Goal: Task Accomplishment & Management: Complete application form

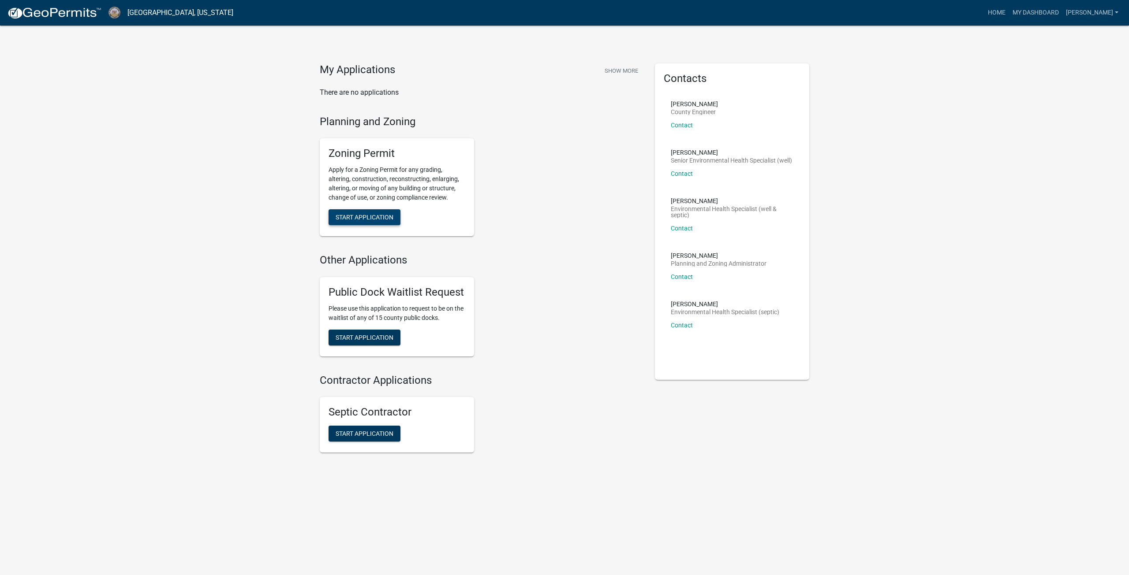
click at [385, 219] on span "Start Application" at bounding box center [364, 217] width 58 height 7
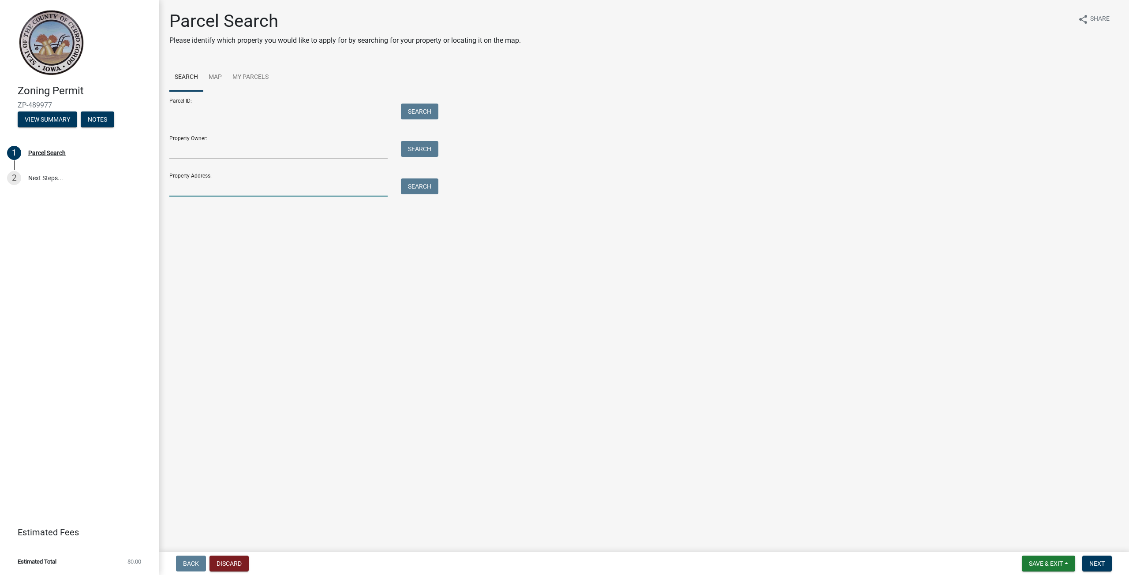
click at [232, 190] on input "Property Address:" at bounding box center [278, 188] width 218 height 18
type input "[STREET_ADDRESS]"
click at [407, 189] on button "Search" at bounding box center [419, 187] width 37 height 16
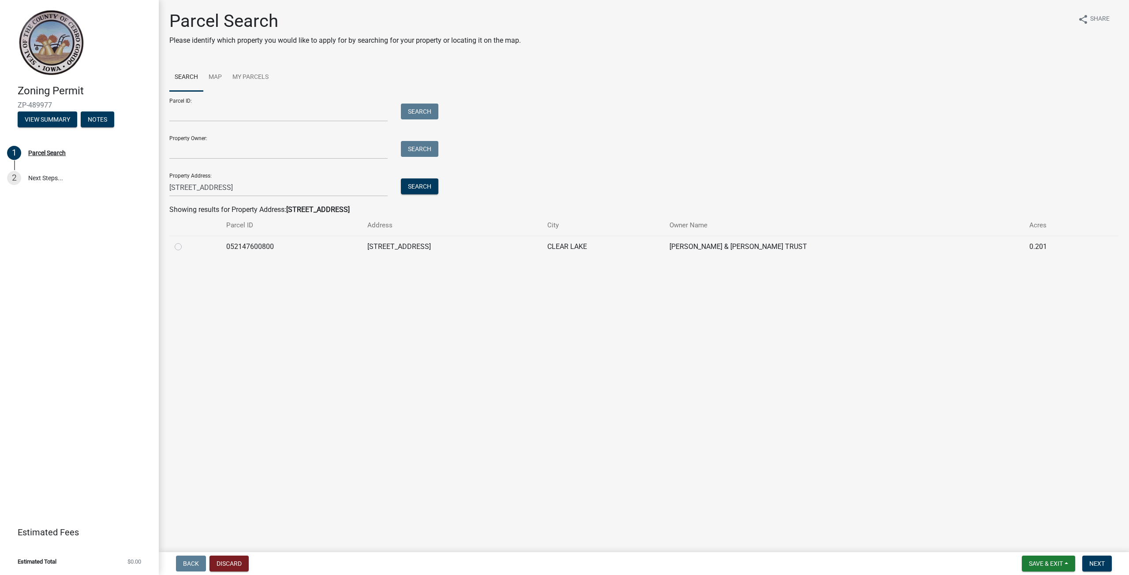
click at [185, 242] on label at bounding box center [185, 242] width 0 height 0
click at [185, 247] on input "radio" at bounding box center [188, 245] width 6 height 6
radio input "true"
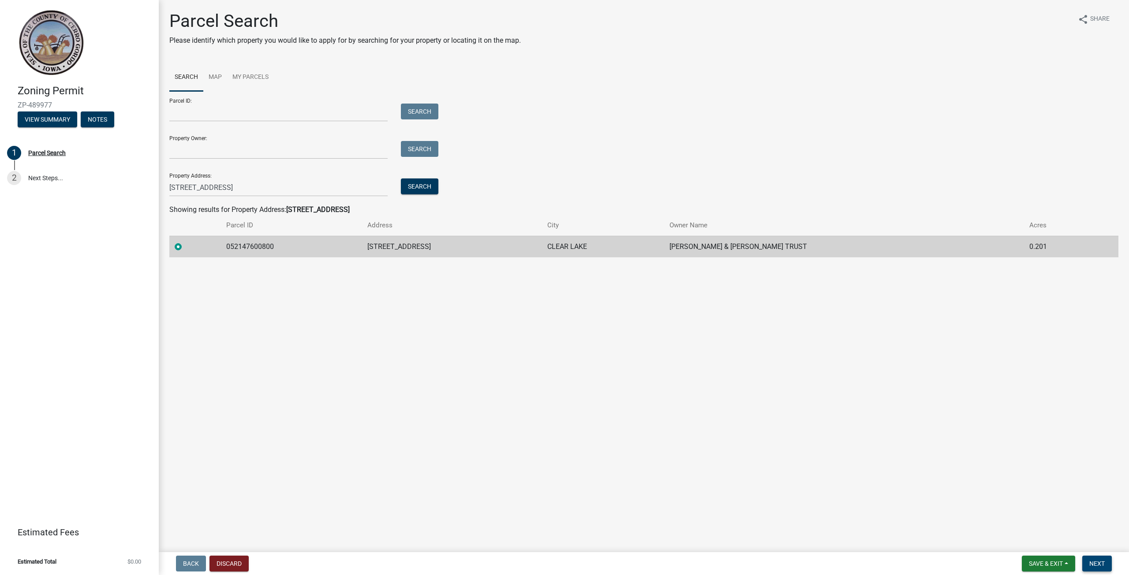
click at [1100, 570] on button "Next" at bounding box center [1097, 564] width 30 height 16
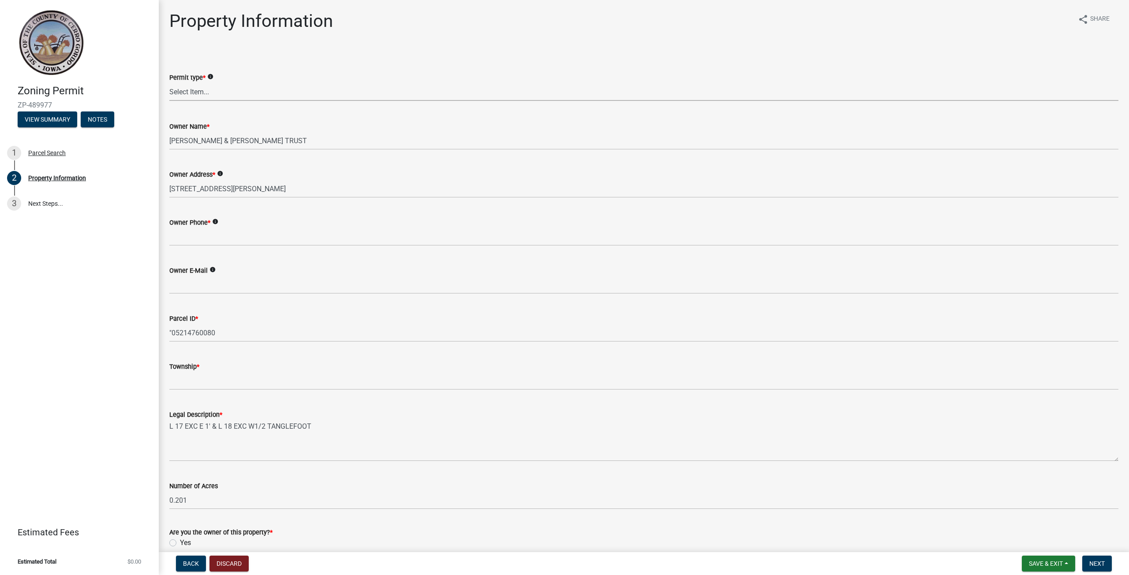
click at [204, 91] on select "Select Item... New Request Permit Renewal" at bounding box center [643, 92] width 949 height 18
click at [169, 83] on select "Select Item... New Request Permit Renewal" at bounding box center [643, 92] width 949 height 18
select select "7a5a2478-5b3b-459e-a372-388ca56f6284"
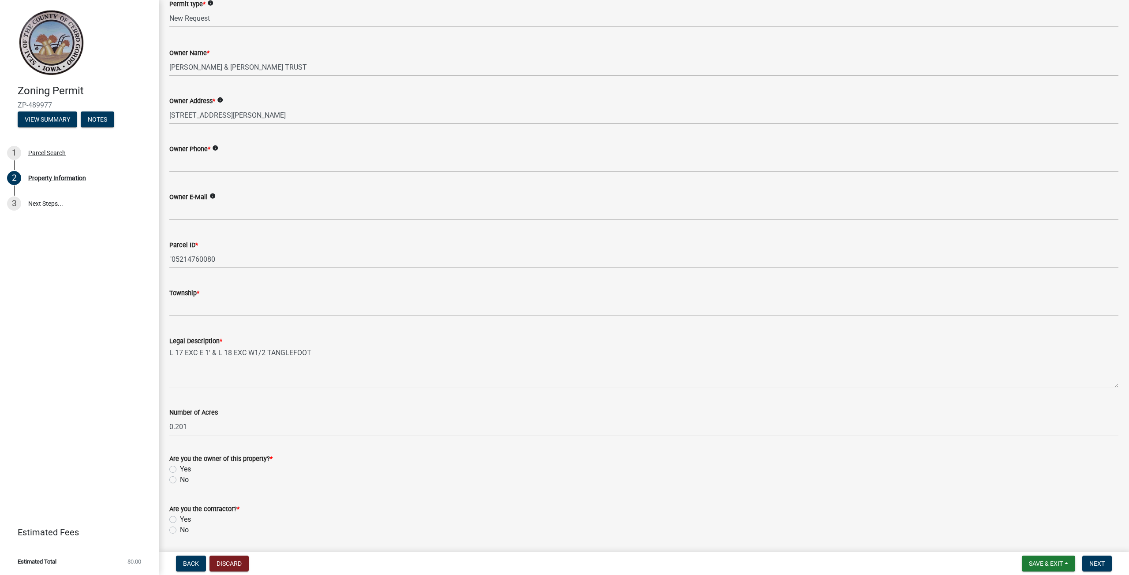
scroll to position [88, 0]
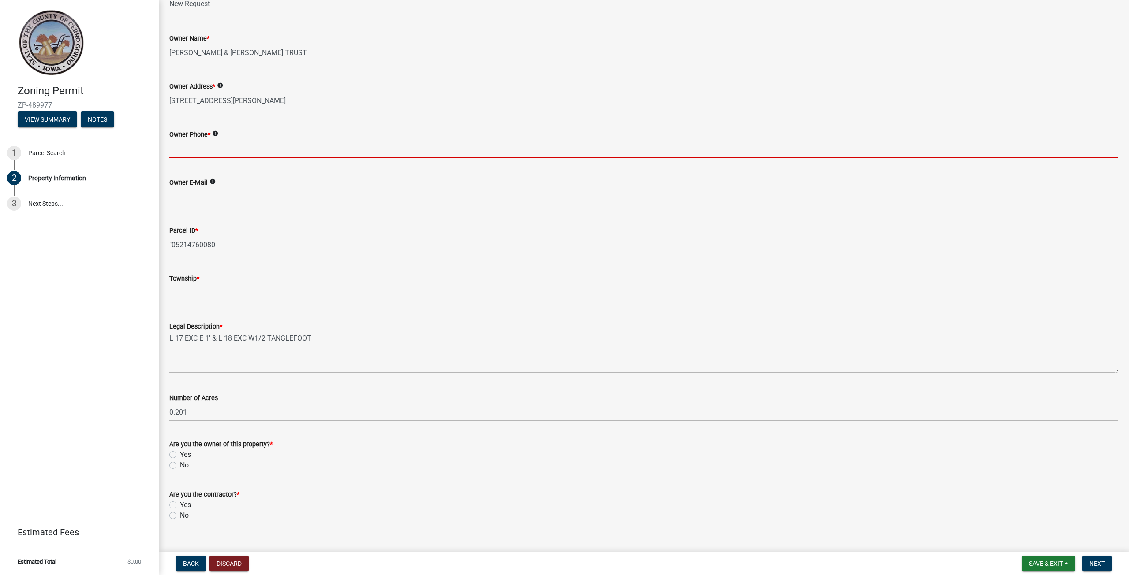
click at [190, 145] on input "Owner Phone *" at bounding box center [643, 149] width 949 height 18
paste input "[PHONE_NUMBER]"
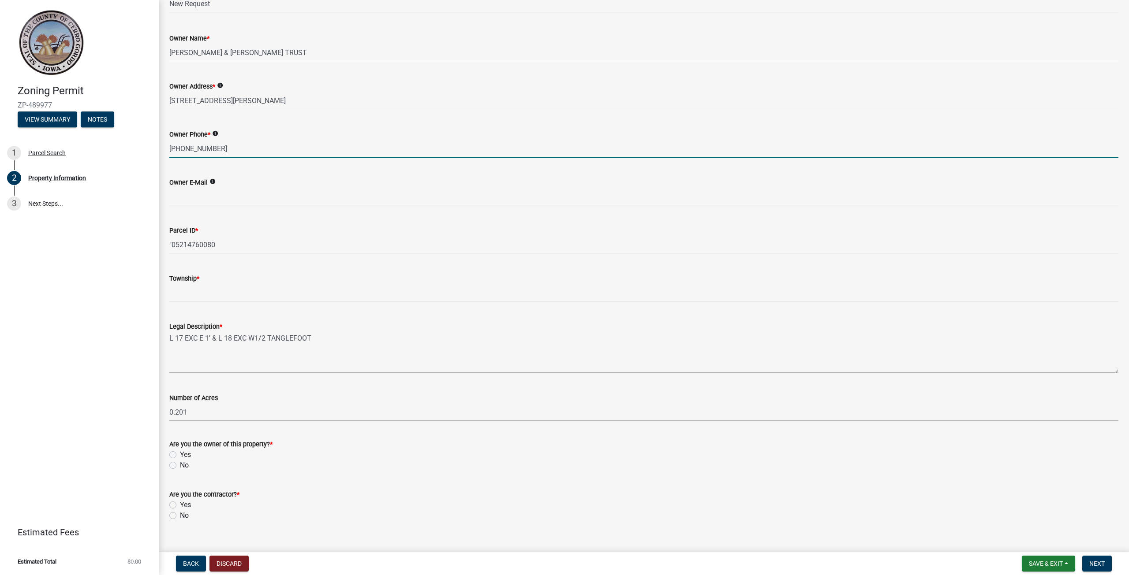
type input "[PHONE_NUMBER]"
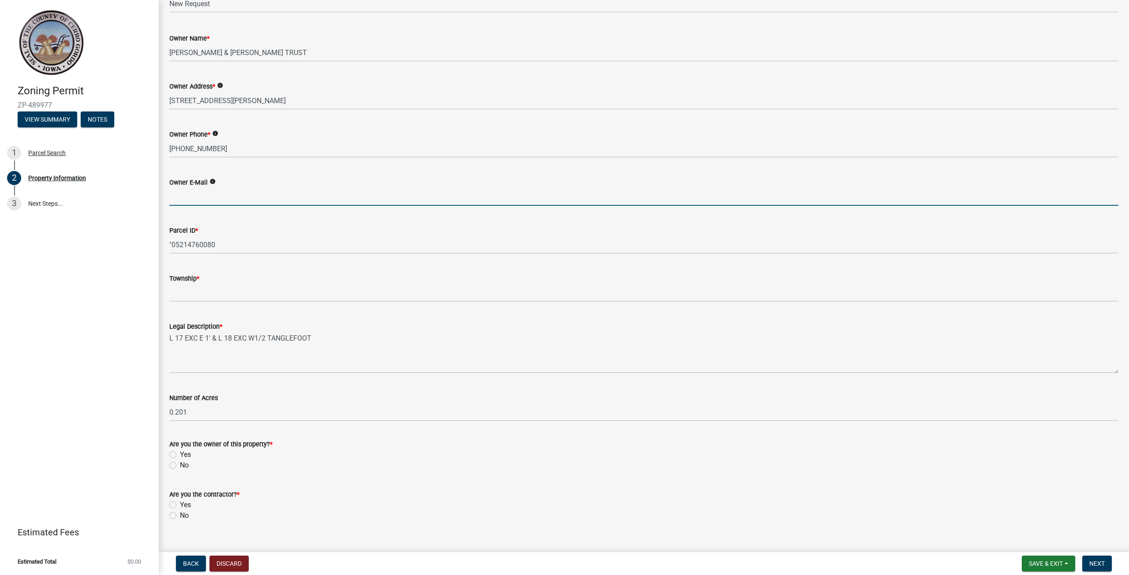
click at [179, 200] on input "Owner E-Mail" at bounding box center [643, 197] width 949 height 18
paste input "[EMAIL_ADDRESS][DOMAIN_NAME]"
type input "[EMAIL_ADDRESS][DOMAIN_NAME]"
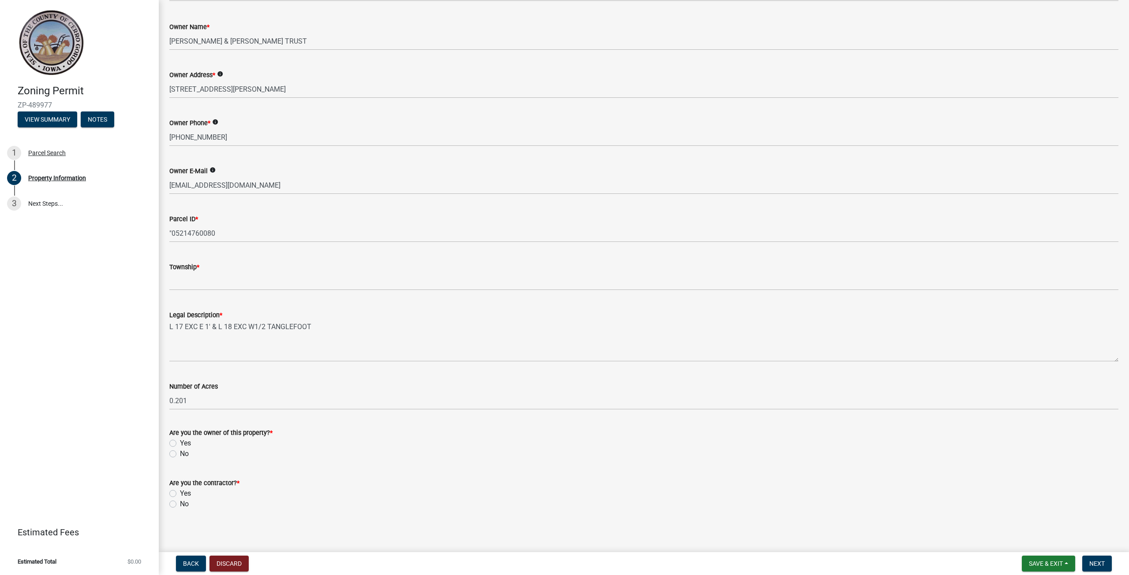
scroll to position [103, 0]
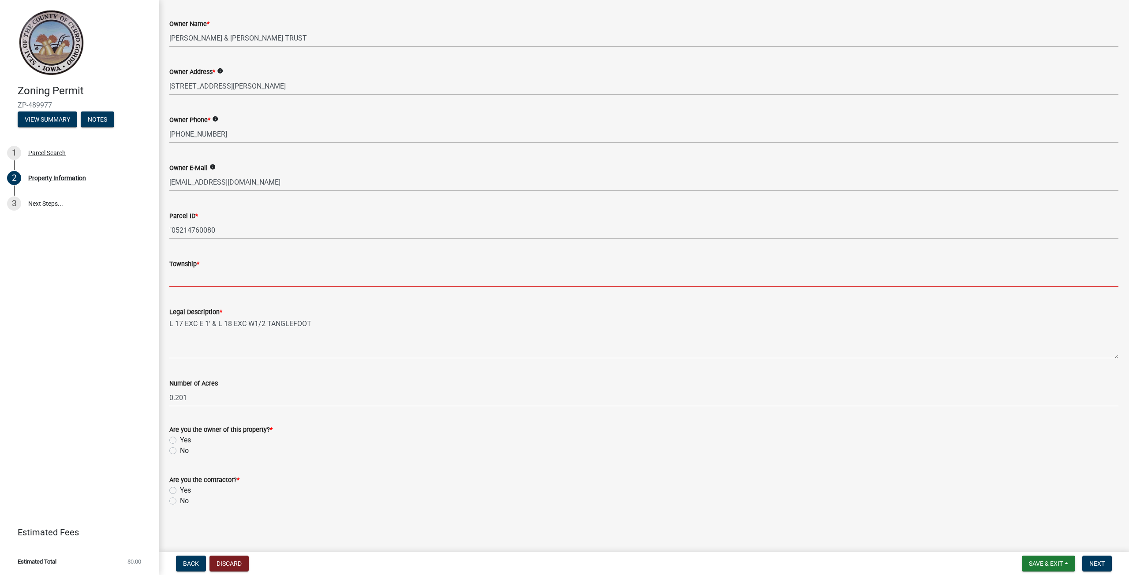
click at [214, 274] on input "Township *" at bounding box center [643, 278] width 949 height 18
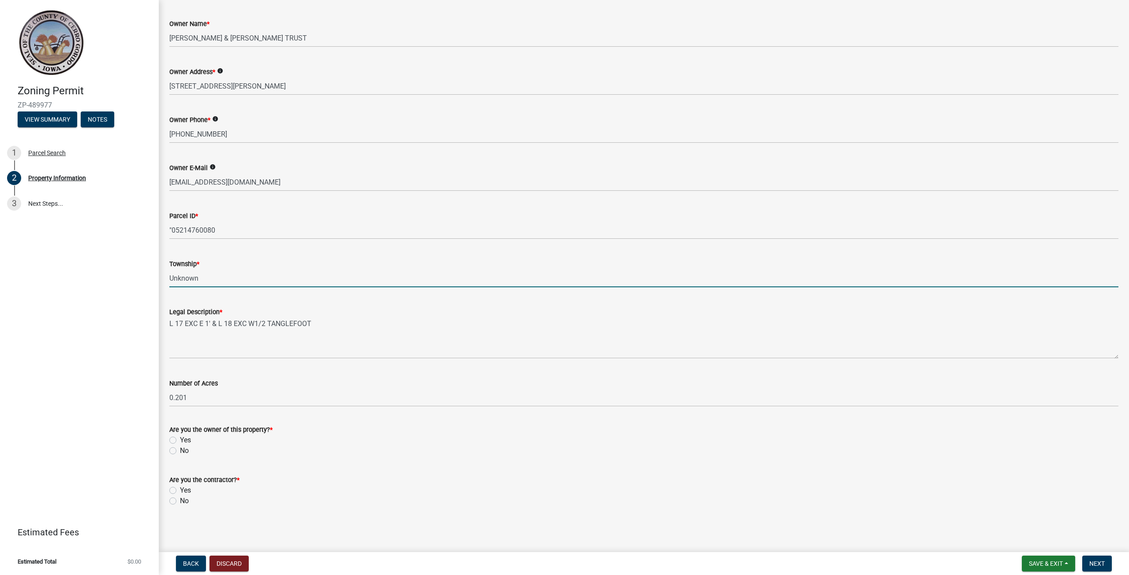
type input "Unknown"
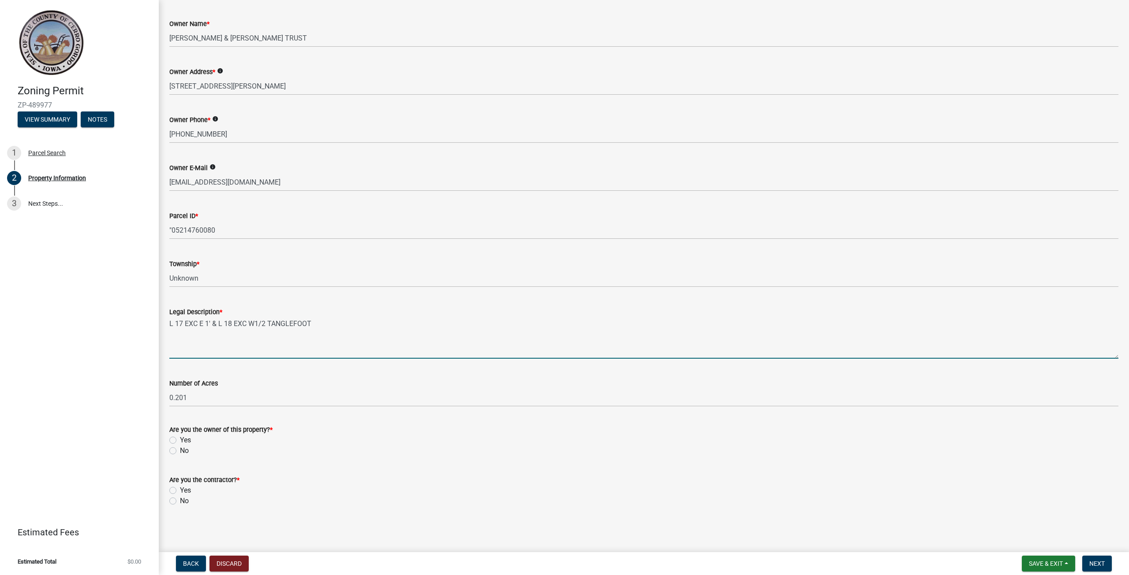
click at [175, 348] on textarea "L 17 EXC E 1' & L 18 EXC W1/2 TANGLEFOOT" at bounding box center [643, 337] width 949 height 41
click at [208, 342] on textarea "L 17 EXC E 1' & L 18 EXC W1/2 TANGLEFOOT" at bounding box center [643, 337] width 949 height 41
drag, startPoint x: 310, startPoint y: 326, endPoint x: 324, endPoint y: 325, distance: 13.3
click at [313, 326] on textarea "L 17 EXC E 1' & L 18 EXC W1/2 TANGLEFOOT" at bounding box center [643, 337] width 949 height 41
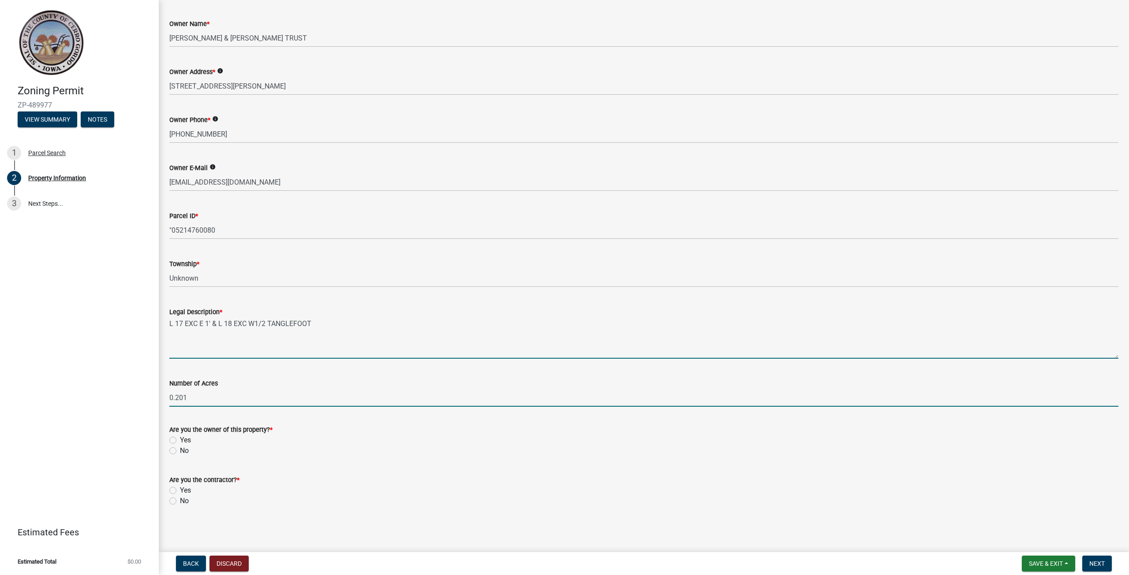
click at [182, 393] on input "0.201" at bounding box center [643, 398] width 949 height 18
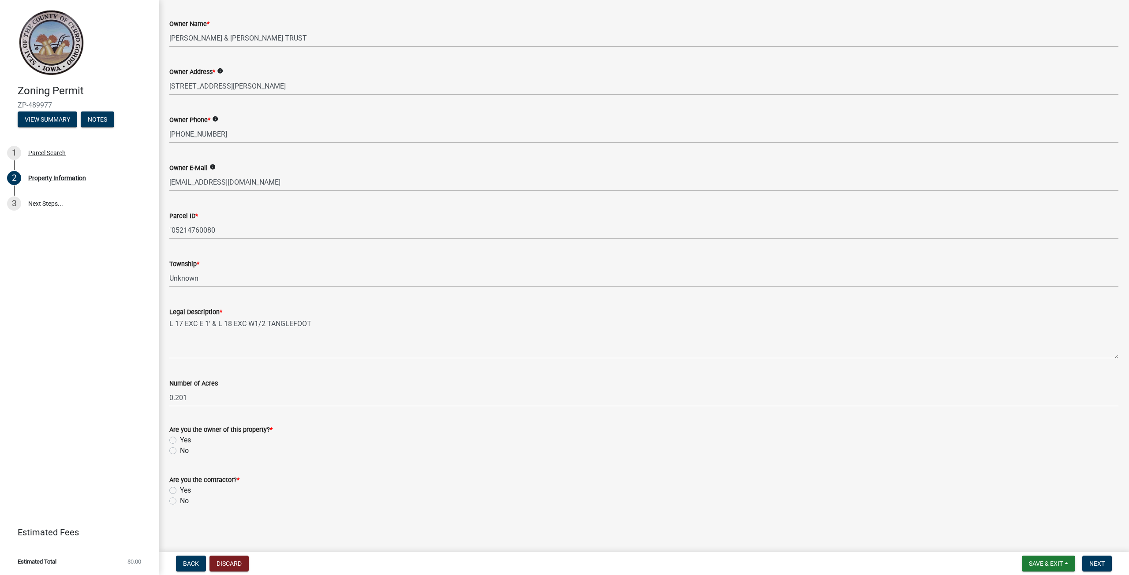
click at [180, 451] on label "No" at bounding box center [184, 451] width 9 height 11
click at [180, 451] on input "No" at bounding box center [183, 449] width 6 height 6
radio input "true"
drag, startPoint x: 170, startPoint y: 490, endPoint x: 178, endPoint y: 489, distance: 7.6
click at [180, 491] on label "Yes" at bounding box center [185, 490] width 11 height 11
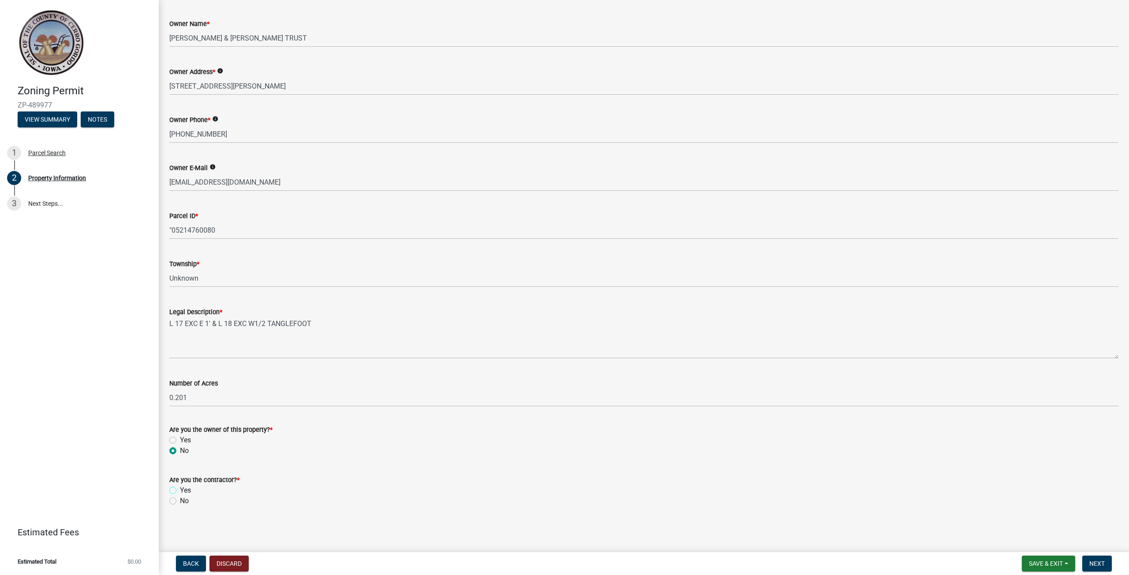
click at [180, 491] on input "Yes" at bounding box center [183, 488] width 6 height 6
radio input "true"
click at [1101, 570] on button "Next" at bounding box center [1097, 564] width 30 height 16
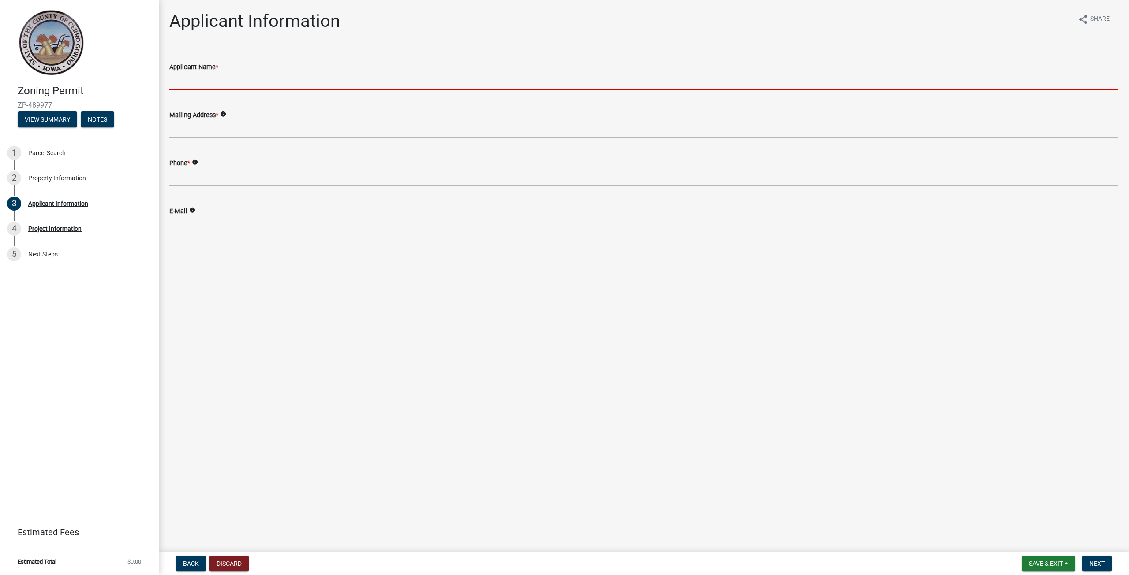
click at [214, 82] on input "Applicant Name *" at bounding box center [643, 81] width 949 height 18
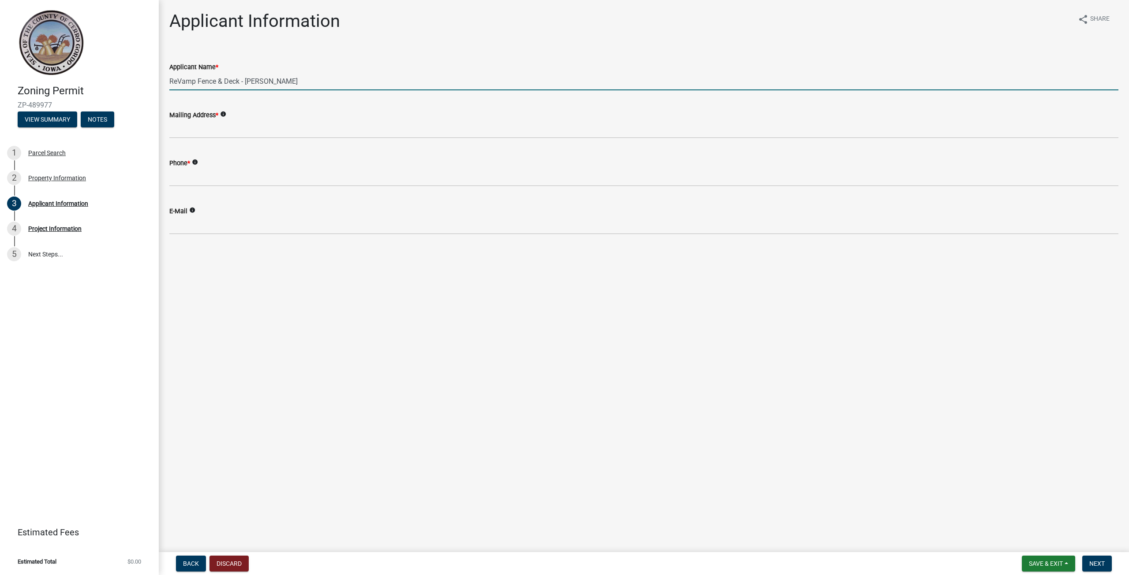
type input "ReVamp Fence & Deck - [PERSON_NAME]"
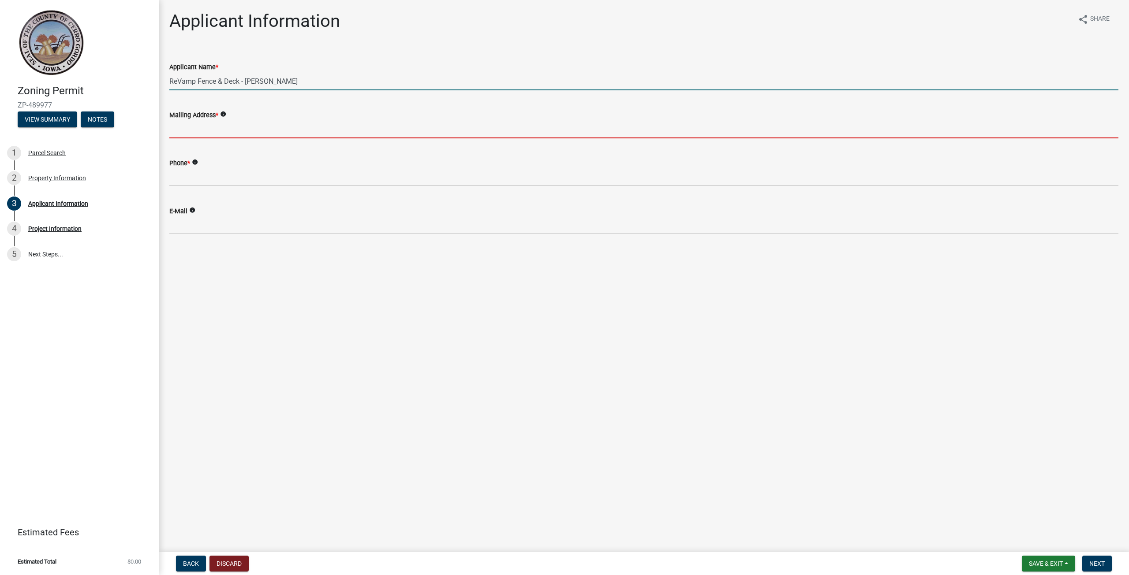
click at [227, 124] on input "Mailing Address *" at bounding box center [643, 129] width 949 height 18
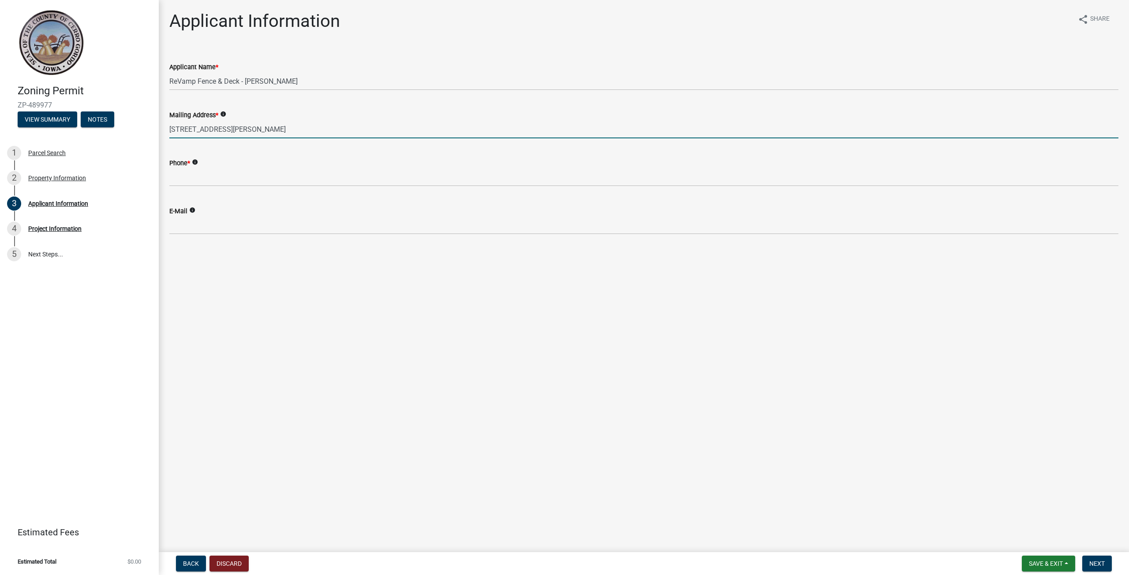
type input "[STREET_ADDRESS][PERSON_NAME]"
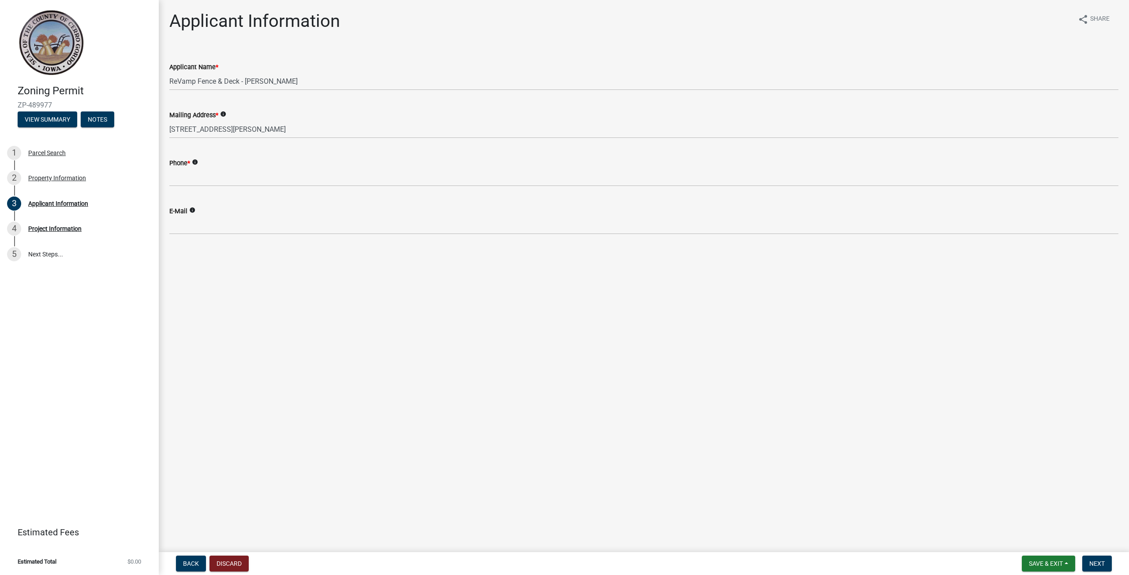
click at [225, 188] on wm-data-entity-input "Phone * info" at bounding box center [643, 169] width 949 height 48
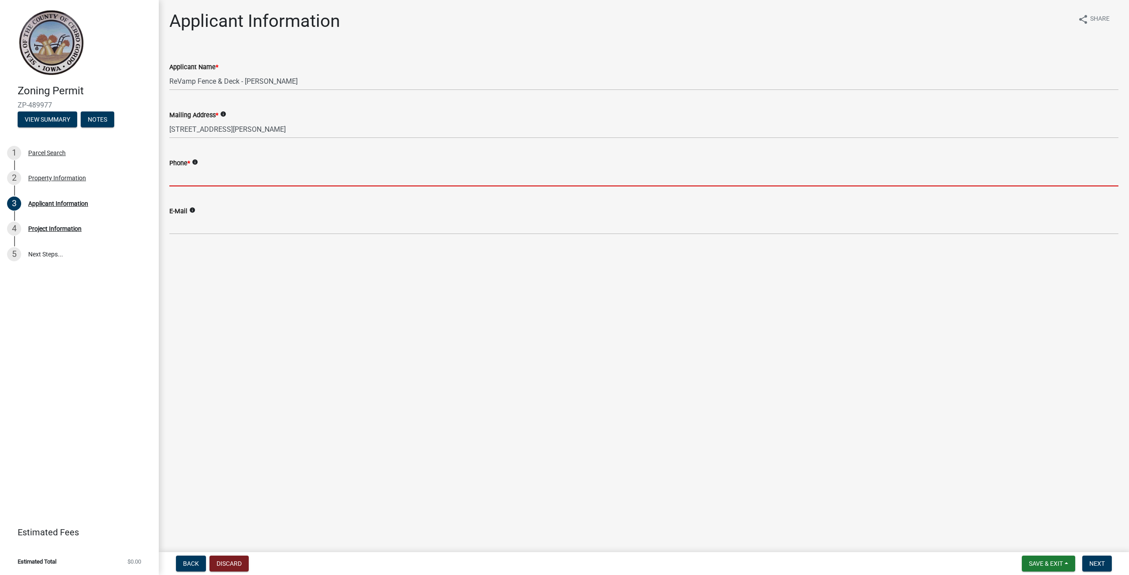
click at [224, 176] on input "Phone *" at bounding box center [643, 177] width 949 height 18
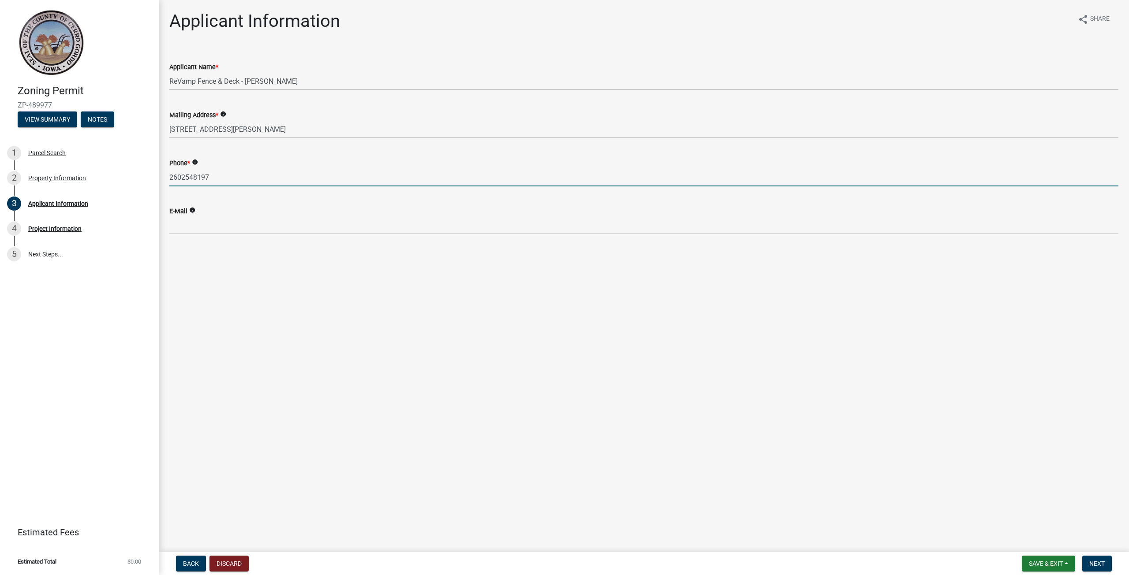
type input "2602548197"
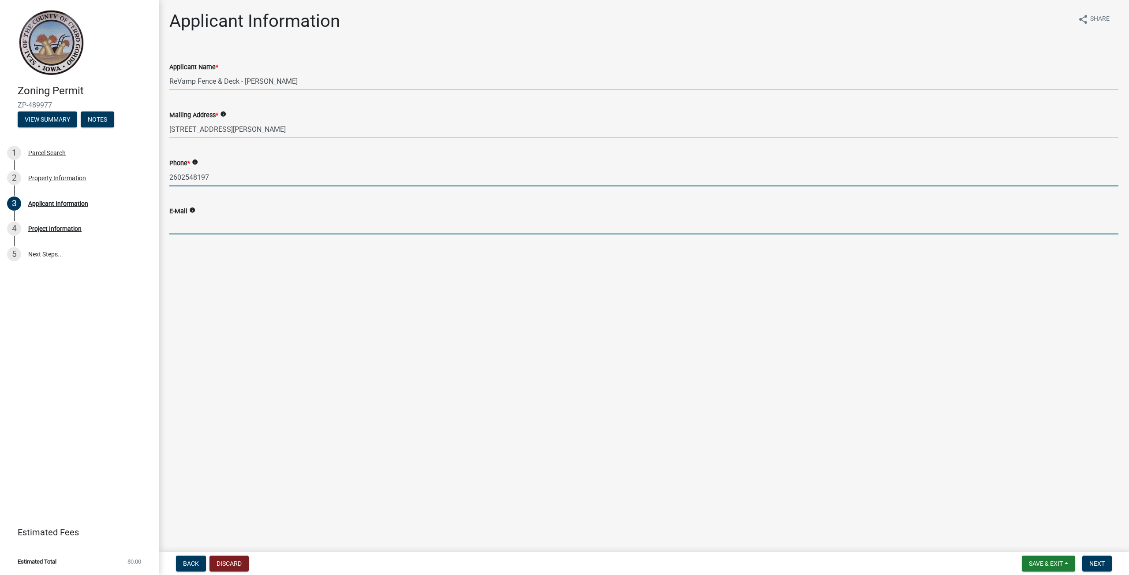
click at [175, 228] on input "E-Mail" at bounding box center [643, 225] width 949 height 18
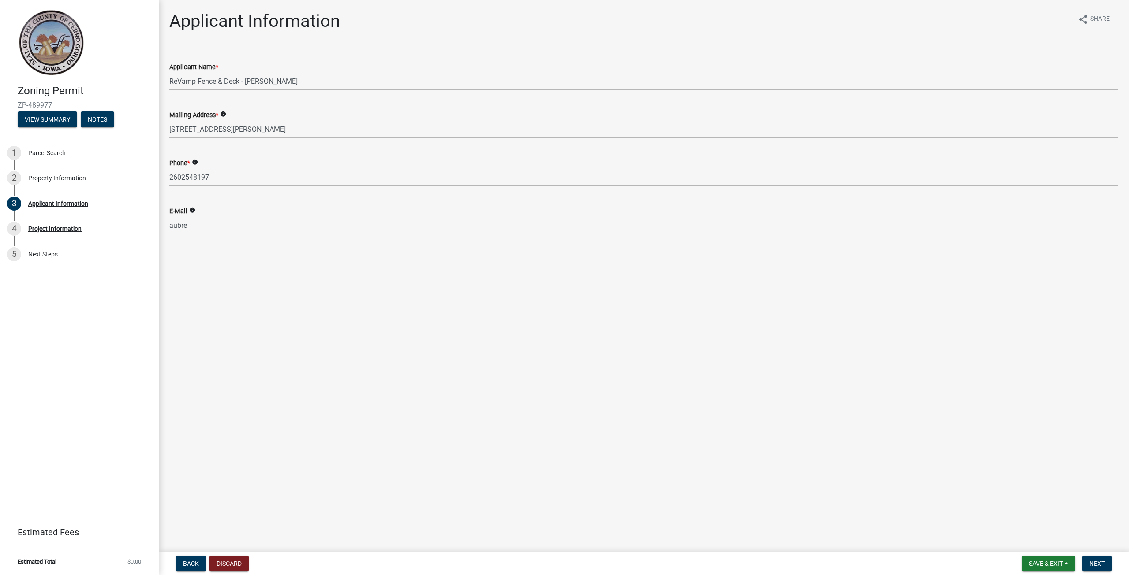
type input "[PERSON_NAME][EMAIL_ADDRESS][DOMAIN_NAME]"
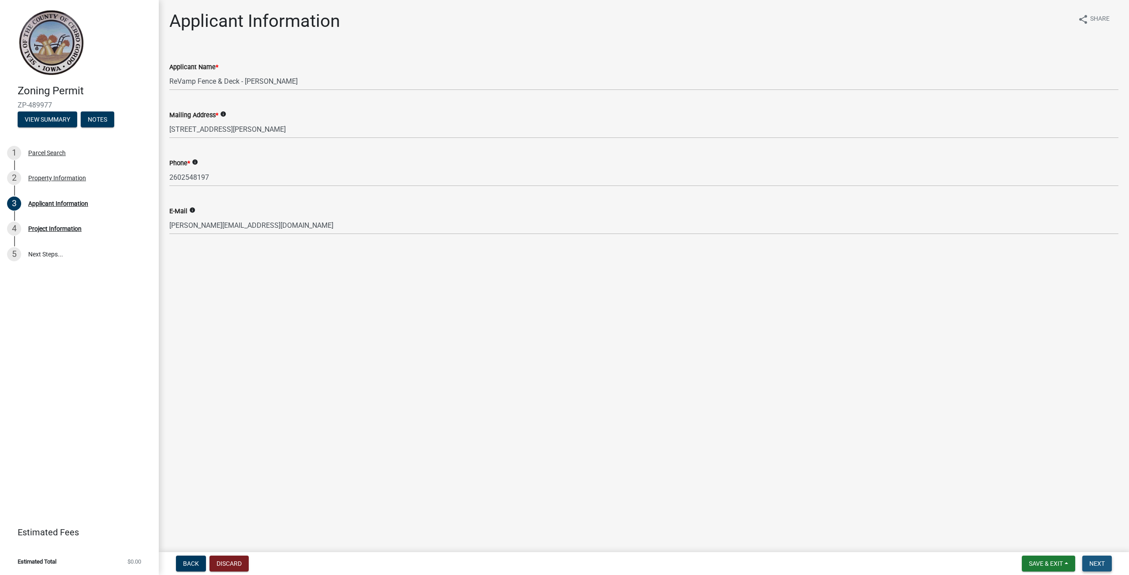
click at [1101, 565] on span "Next" at bounding box center [1096, 563] width 15 height 7
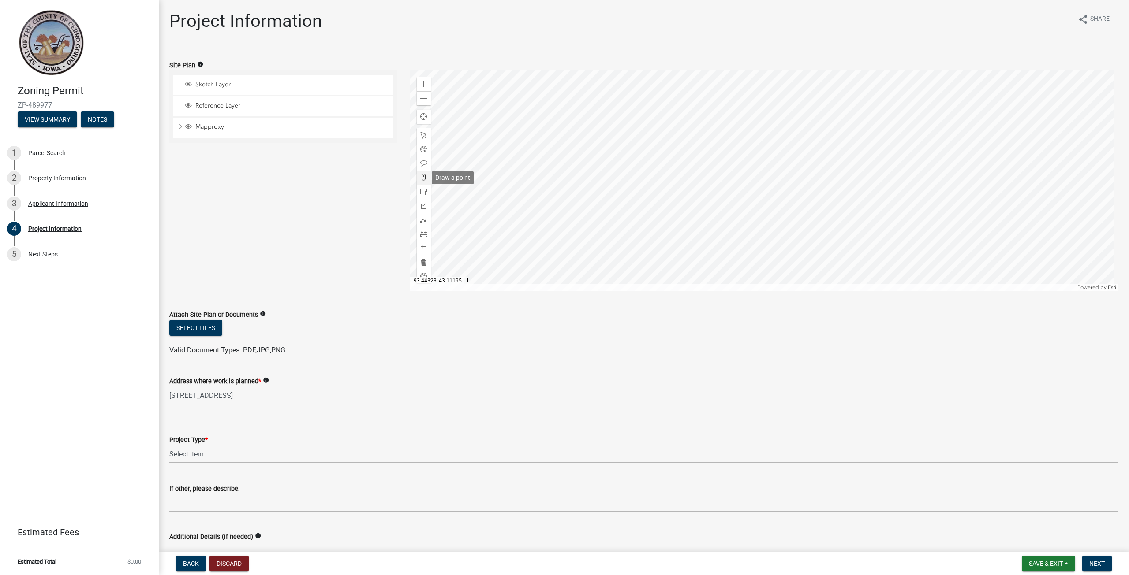
click at [422, 178] on span at bounding box center [423, 177] width 7 height 7
click at [749, 163] on div at bounding box center [764, 181] width 708 height 220
click at [756, 162] on div at bounding box center [764, 181] width 708 height 220
click at [762, 163] on div at bounding box center [764, 181] width 708 height 220
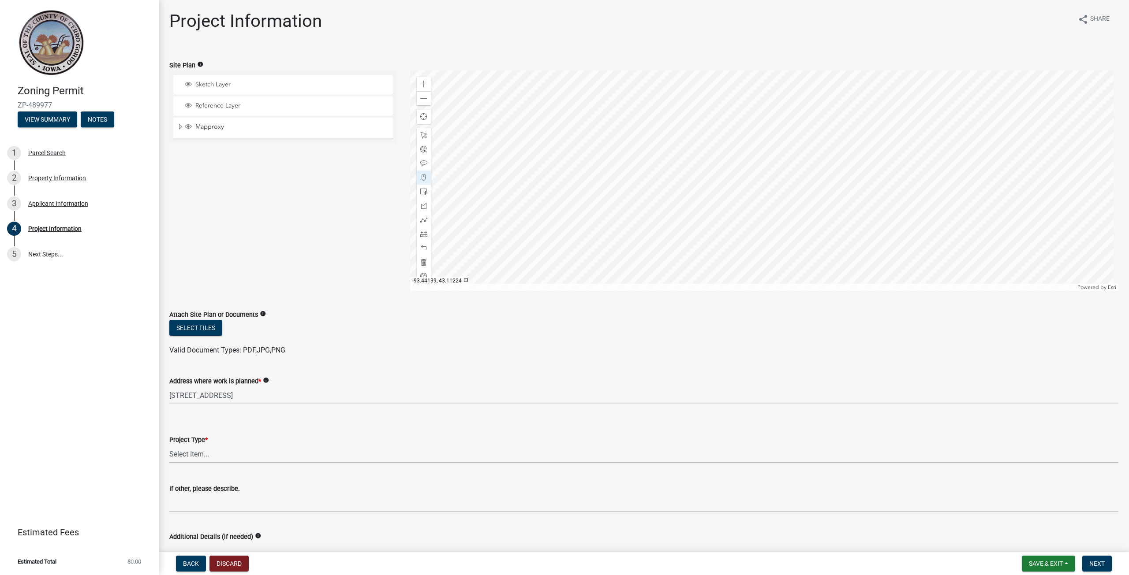
click at [764, 163] on div at bounding box center [764, 181] width 708 height 220
click at [768, 163] on div at bounding box center [764, 181] width 708 height 220
click at [772, 163] on div at bounding box center [764, 181] width 708 height 220
click at [777, 163] on div at bounding box center [764, 181] width 708 height 220
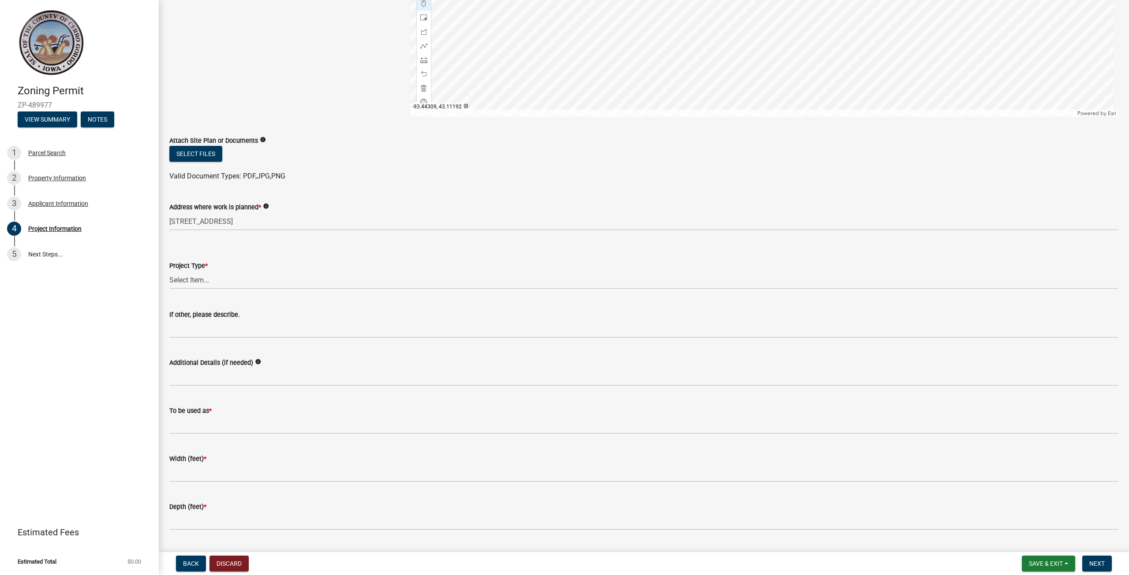
scroll to position [176, 0]
click at [208, 277] on select "Select Item... Dwelling Dwelling addition Accessory building Accessory building…" at bounding box center [643, 278] width 949 height 18
click at [169, 269] on select "Select Item... Dwelling Dwelling addition Accessory building Accessory building…" at bounding box center [643, 278] width 949 height 18
select select "c33da19a-5b3e-4f51-a669-d4d436de7689"
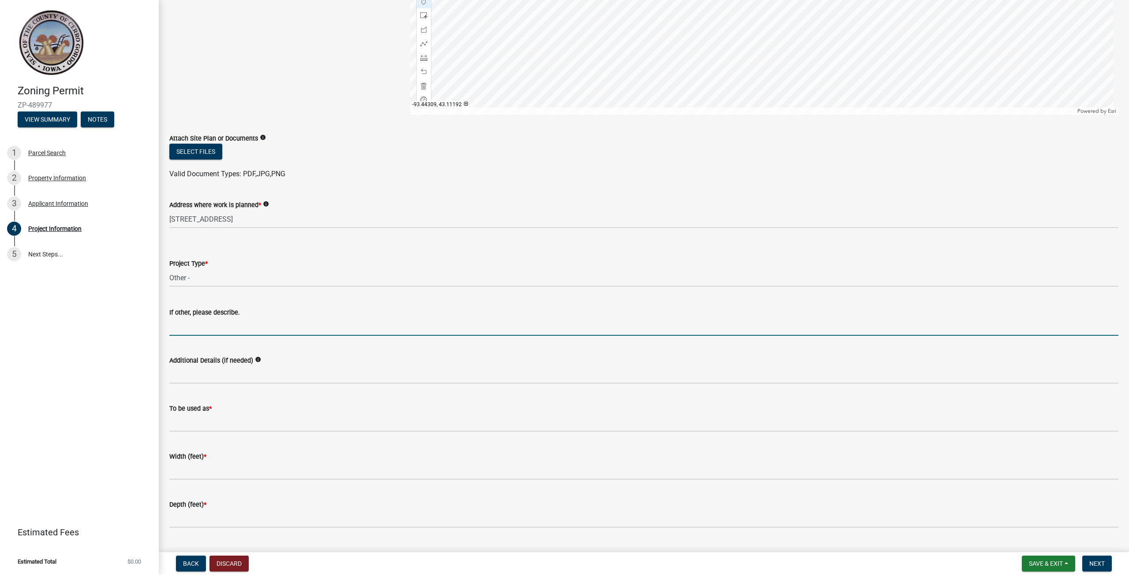
click at [201, 330] on input "If other, please describe." at bounding box center [643, 327] width 949 height 18
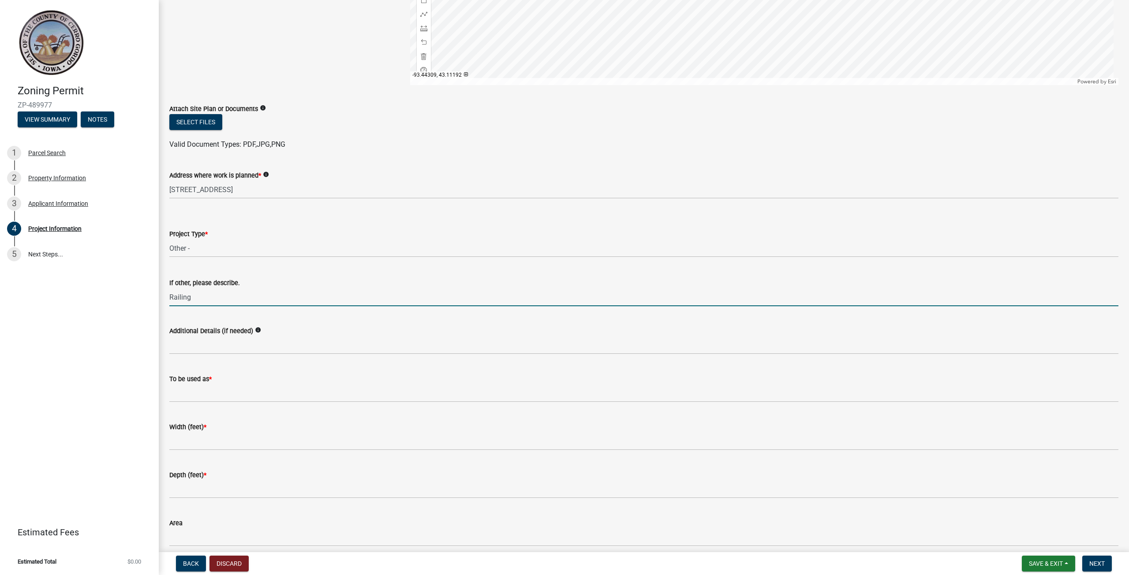
scroll to position [220, 0]
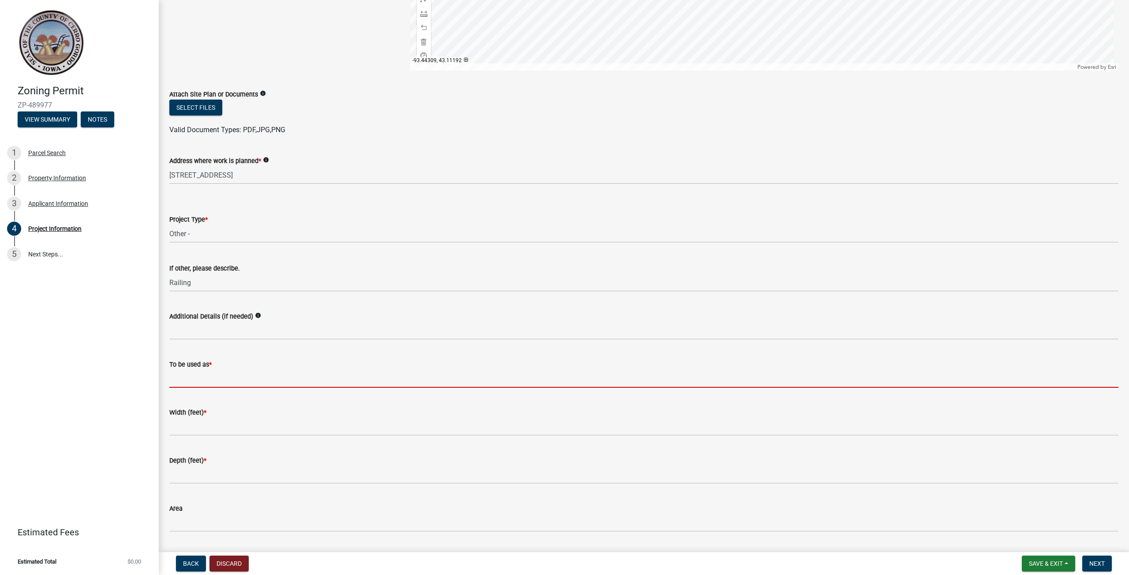
click at [176, 384] on input "To be used as *" at bounding box center [643, 379] width 949 height 18
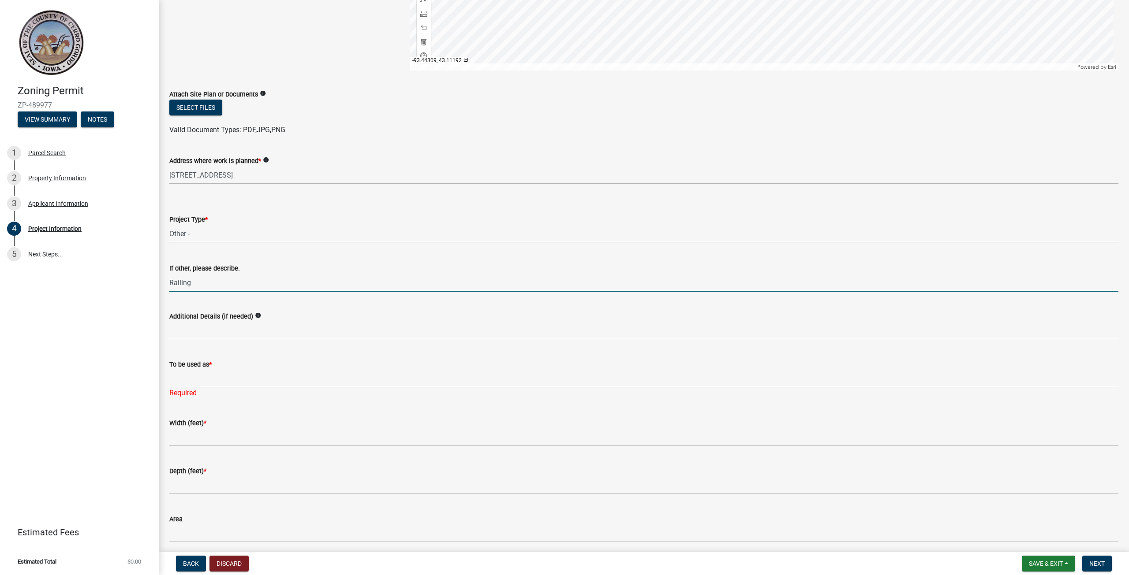
drag, startPoint x: 206, startPoint y: 287, endPoint x: 103, endPoint y: 287, distance: 103.2
click at [103, 287] on div "Zoning Permit ZP-489977 View Summary Notes 1 Parcel Search 2 Property Informati…" at bounding box center [564, 287] width 1129 height 575
click at [216, 277] on input "Installing" at bounding box center [643, 283] width 949 height 18
drag, startPoint x: 401, startPoint y: 289, endPoint x: 333, endPoint y: 289, distance: 68.3
click at [401, 289] on input "Installing 60 lf of black aluminum railing (replacing top story railing)" at bounding box center [643, 283] width 949 height 18
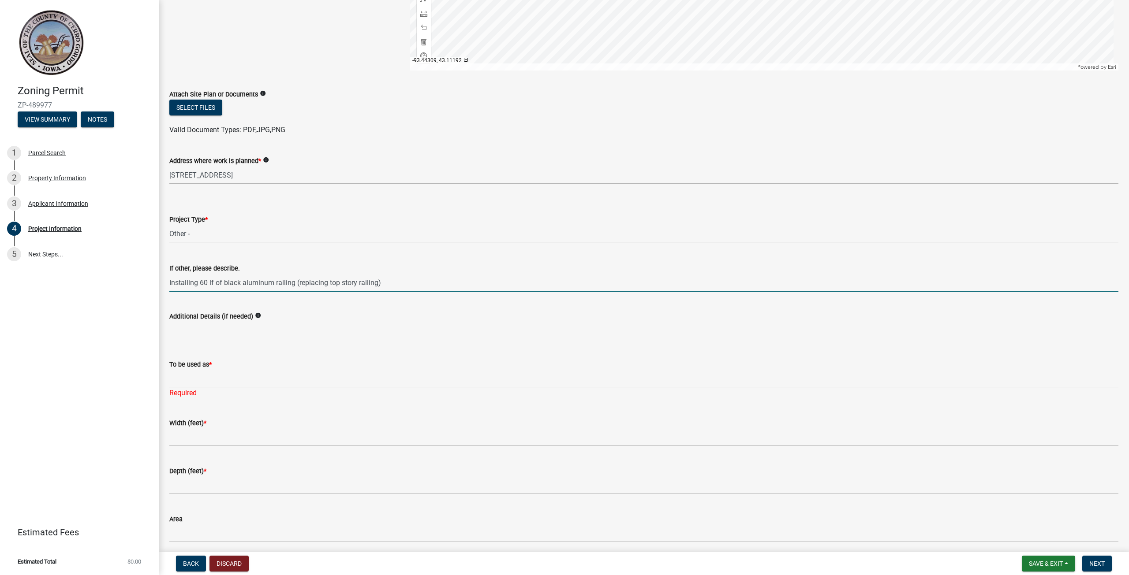
click at [358, 283] on input "Installing 60 lf of black aluminum railing (replacing top story railing)" at bounding box center [643, 283] width 949 height 18
type input "Installing 60 lf of black aluminum railing (replacing top story existing railin…"
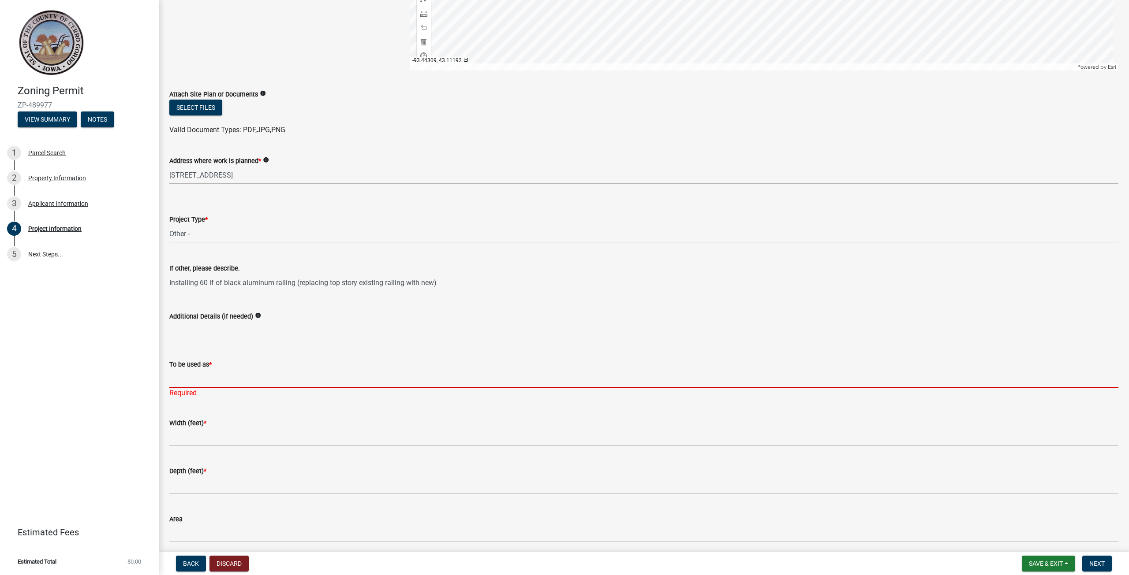
click at [214, 378] on input "To be used as *" at bounding box center [643, 379] width 949 height 18
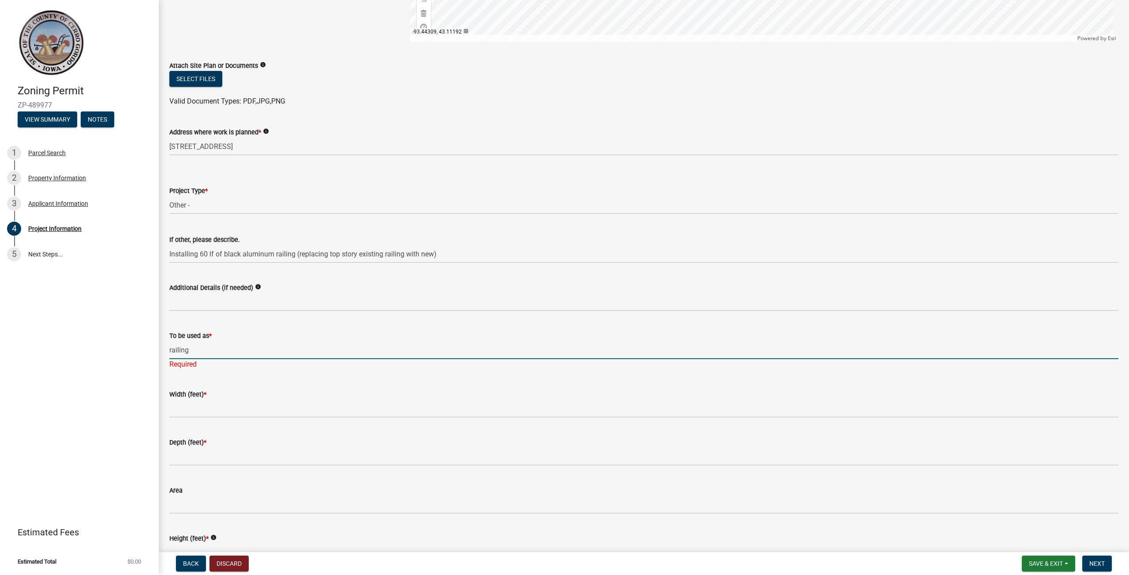
scroll to position [265, 0]
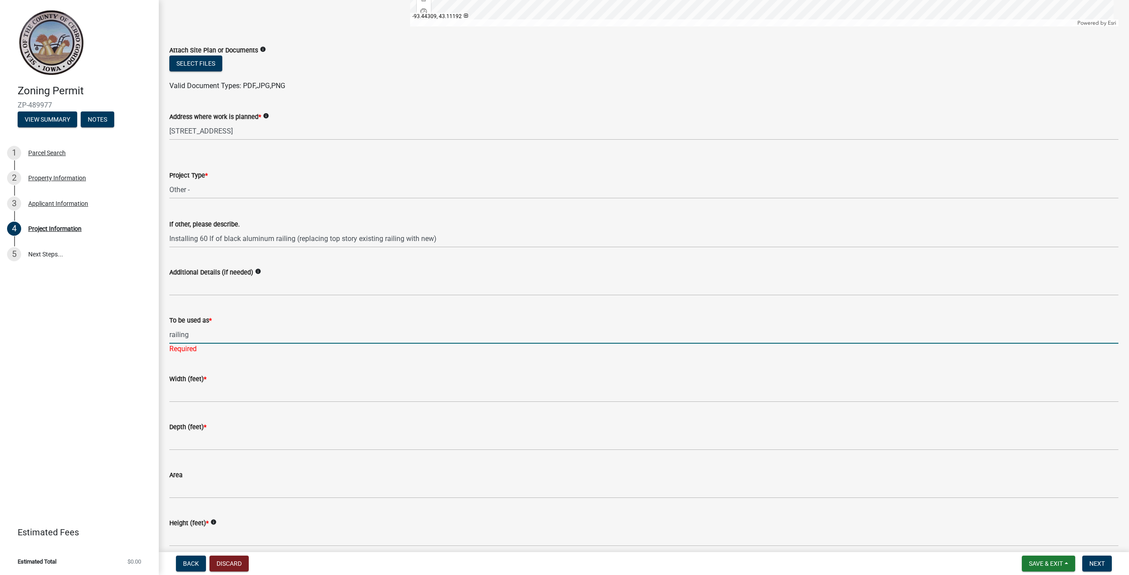
type input "railing"
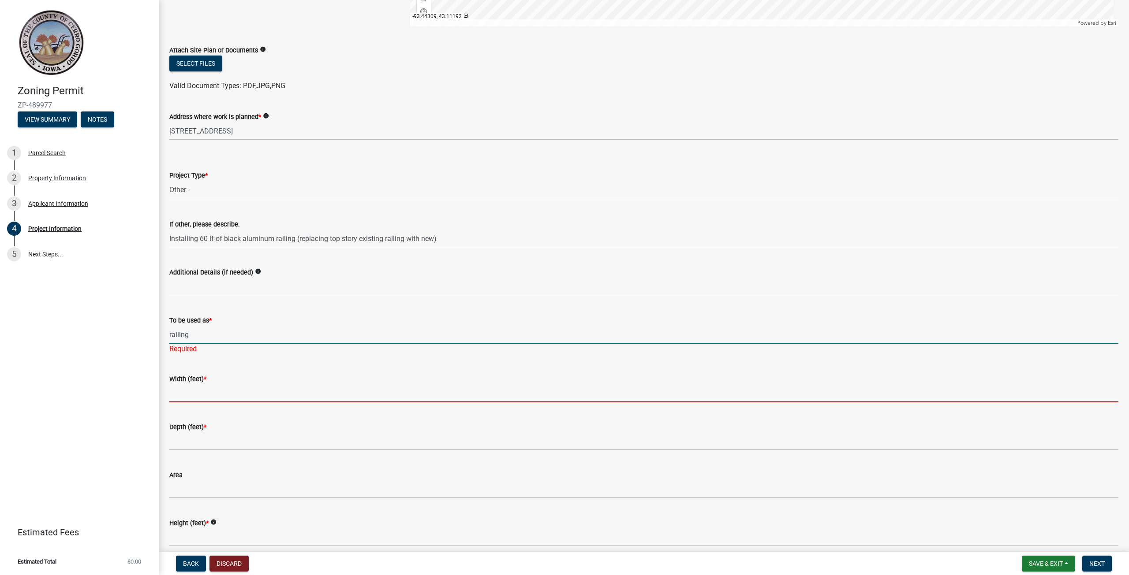
click at [188, 395] on wm-data-entity-input "Width (feet) *" at bounding box center [643, 385] width 949 height 48
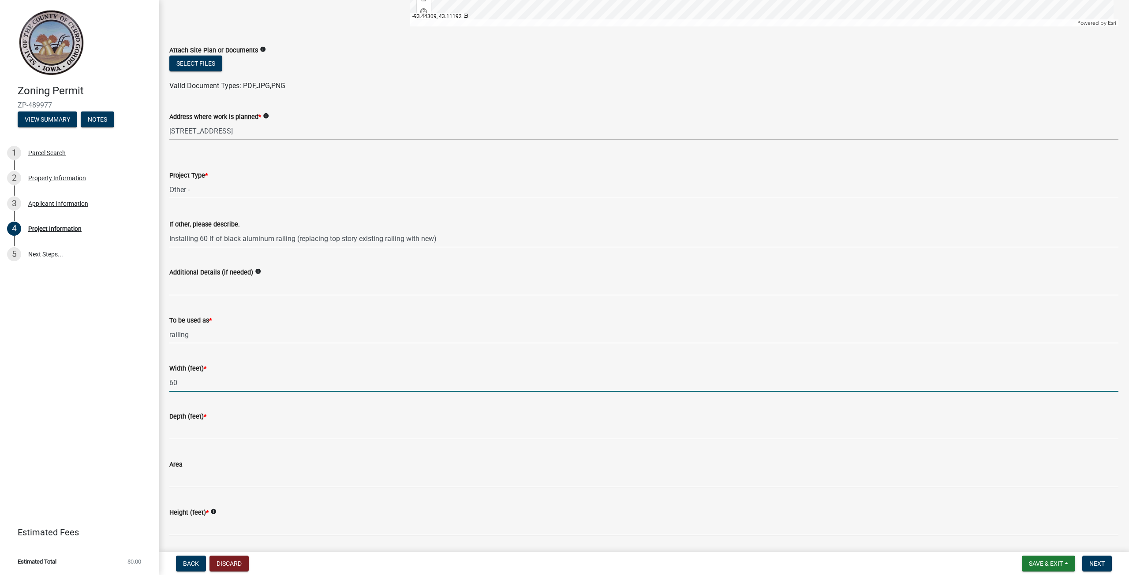
type input "60"
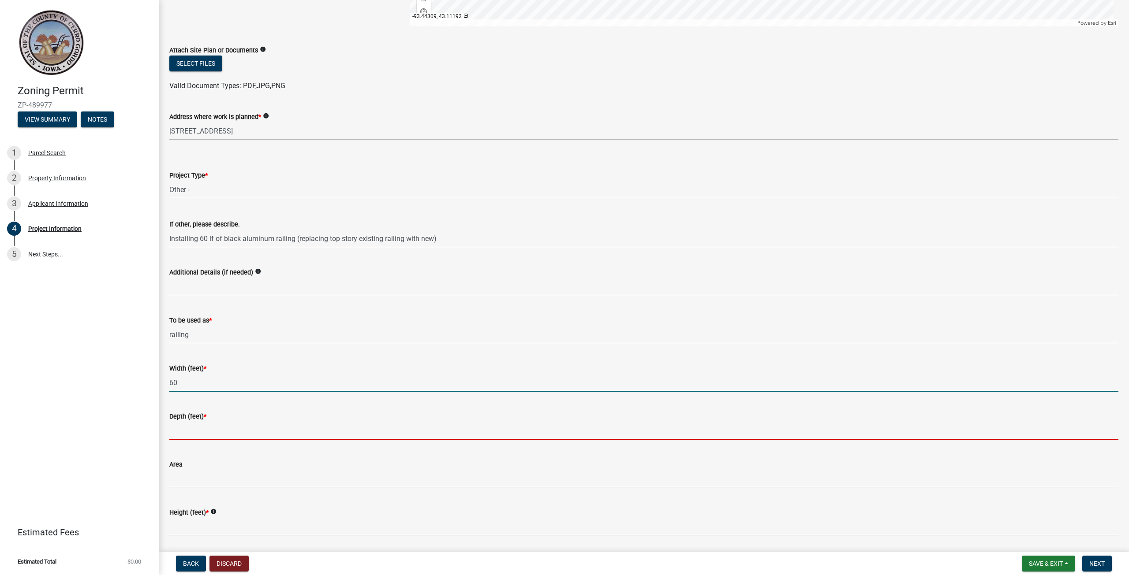
click at [172, 430] on input "Depth (feet) *" at bounding box center [643, 431] width 949 height 18
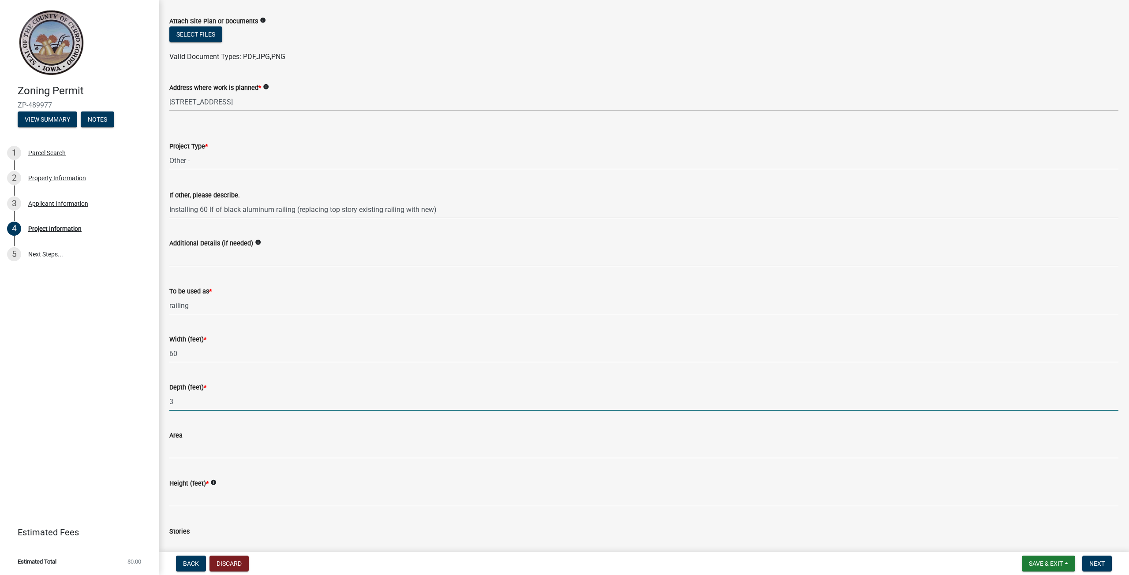
scroll to position [309, 0]
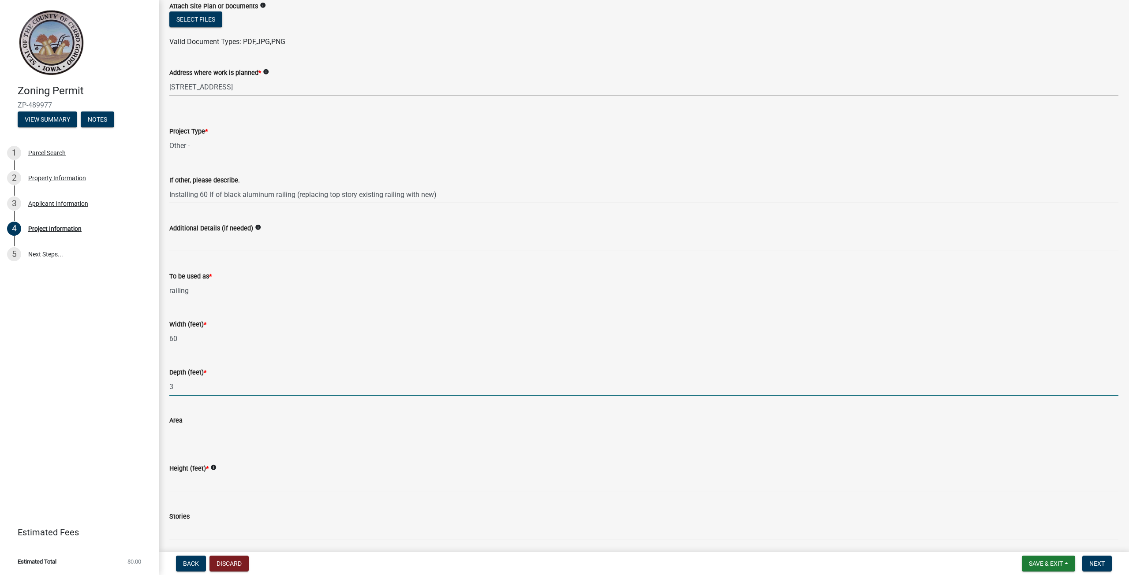
type input "3"
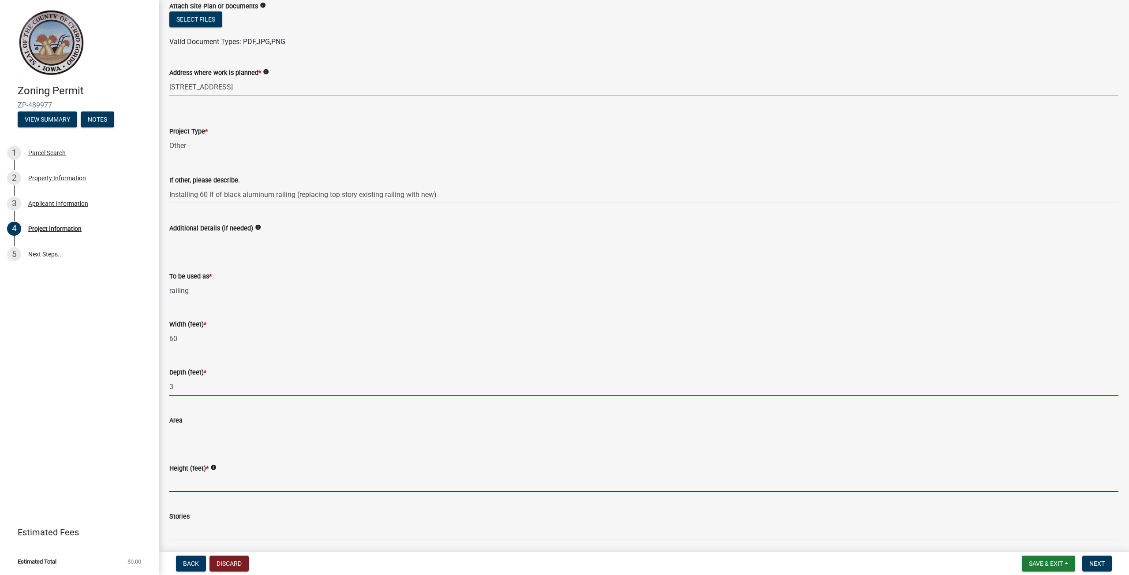
click at [183, 481] on input "Height (feet) *" at bounding box center [643, 483] width 949 height 18
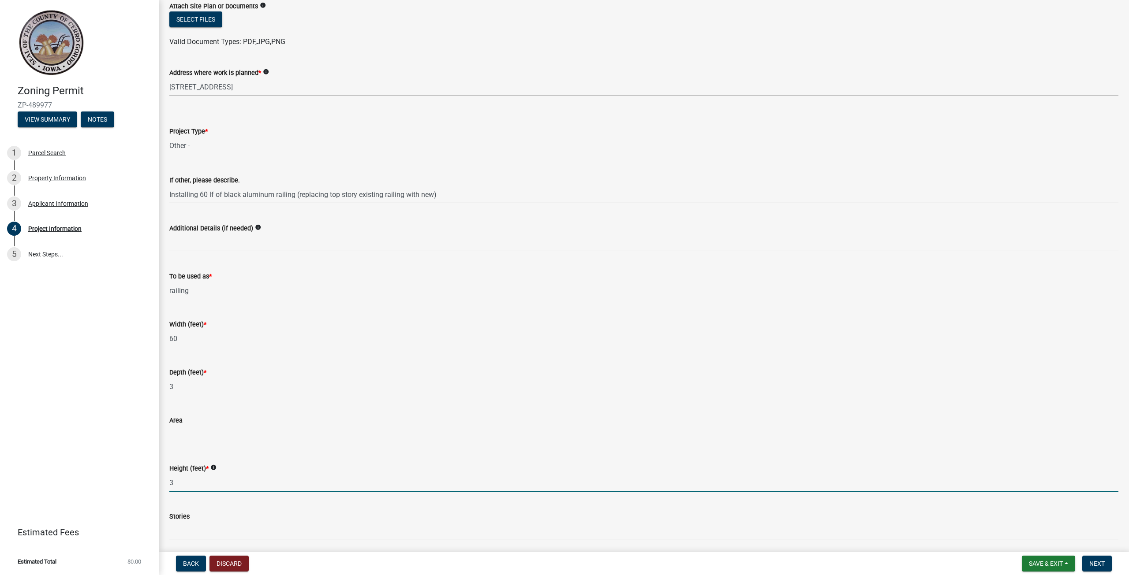
type input "3"
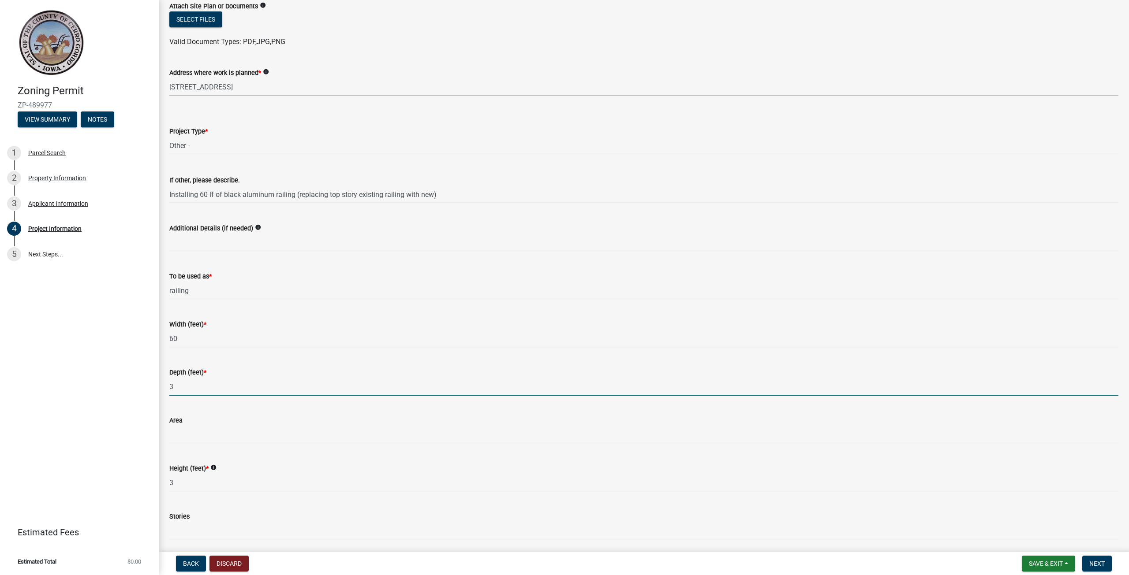
drag, startPoint x: 182, startPoint y: 389, endPoint x: 102, endPoint y: 370, distance: 82.3
click at [117, 388] on div "Zoning Permit ZP-489977 View Summary Notes 1 Parcel Search 2 Property Informati…" at bounding box center [564, 287] width 1129 height 575
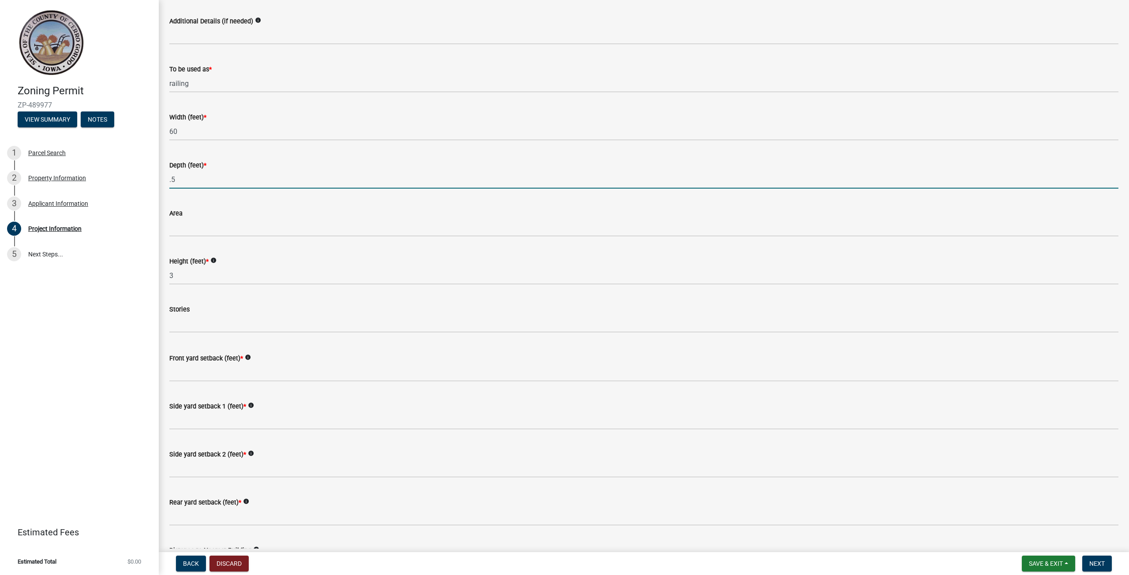
scroll to position [529, 0]
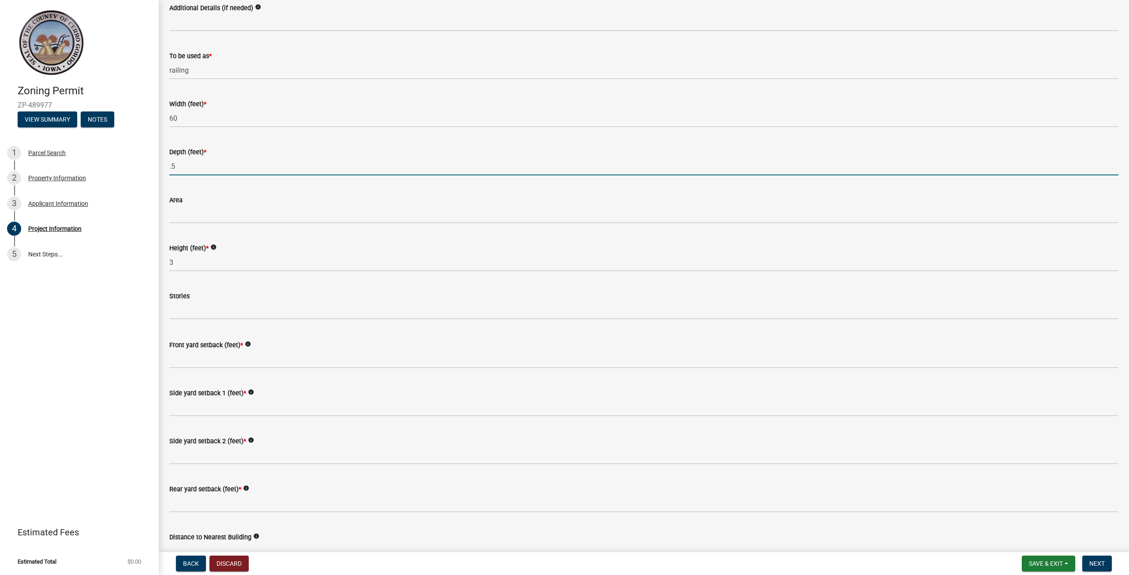
type input ".5"
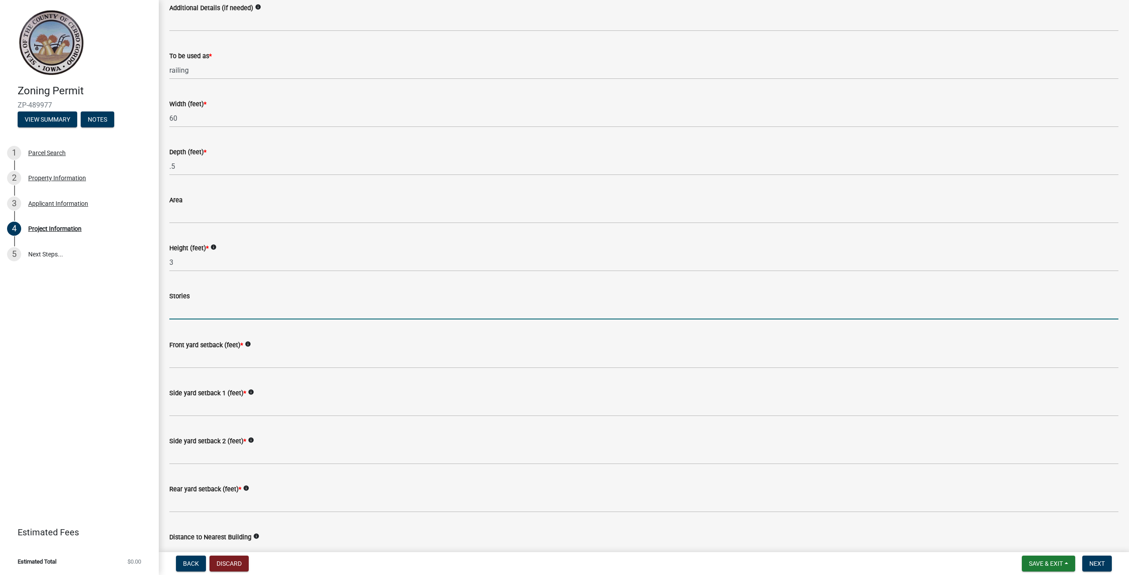
click at [183, 310] on input "text" at bounding box center [643, 311] width 949 height 18
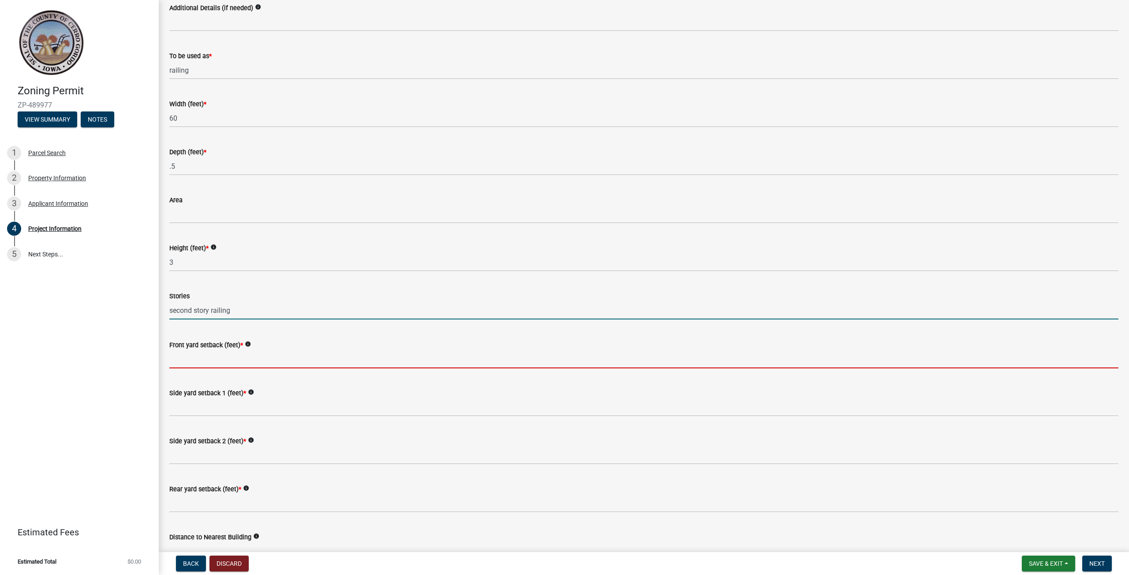
type input "0"
click at [210, 361] on input "Front yard setback (feet) *" at bounding box center [643, 359] width 949 height 18
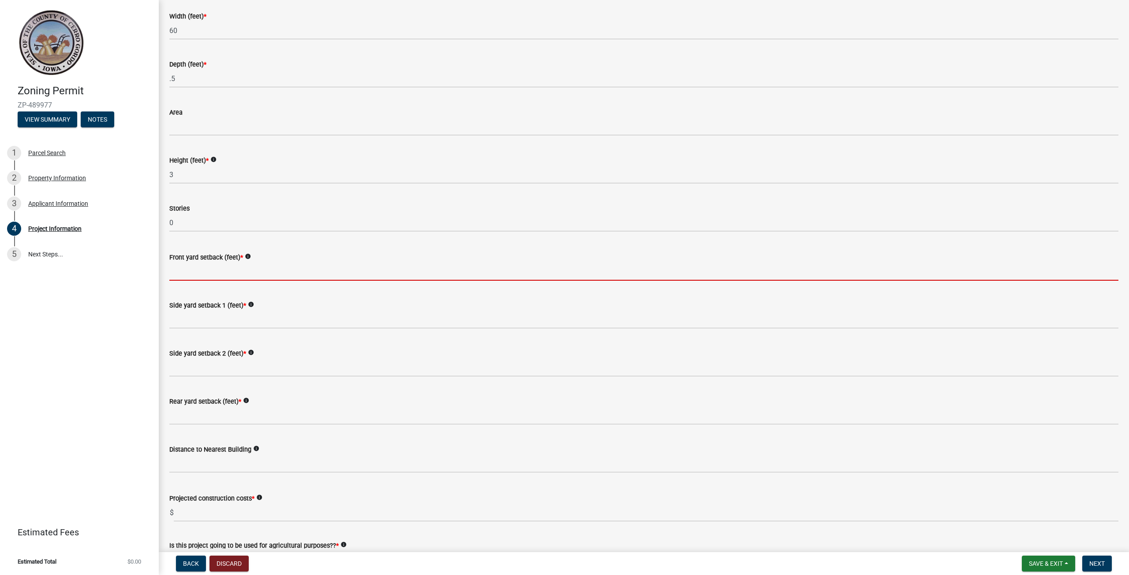
scroll to position [617, 0]
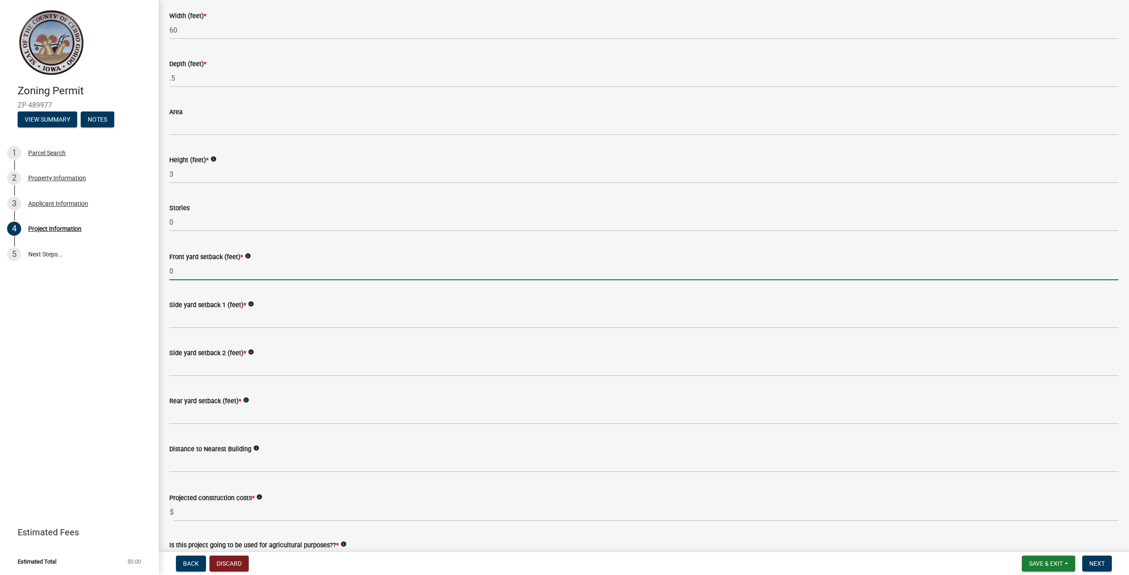
type input "0"
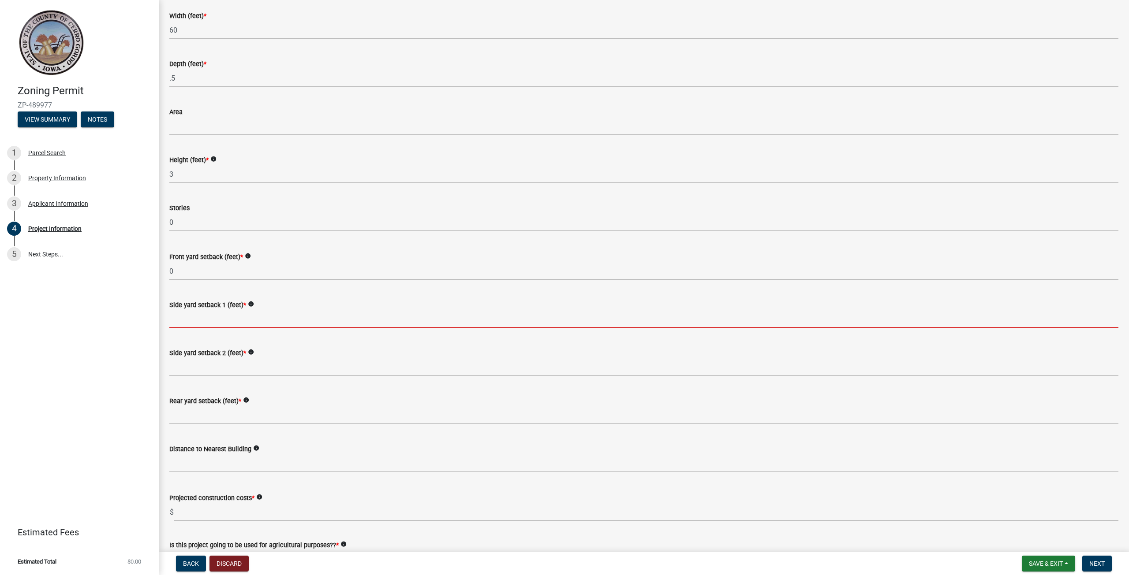
click at [198, 318] on input "Side yard setback 1 (feet) *" at bounding box center [643, 319] width 949 height 18
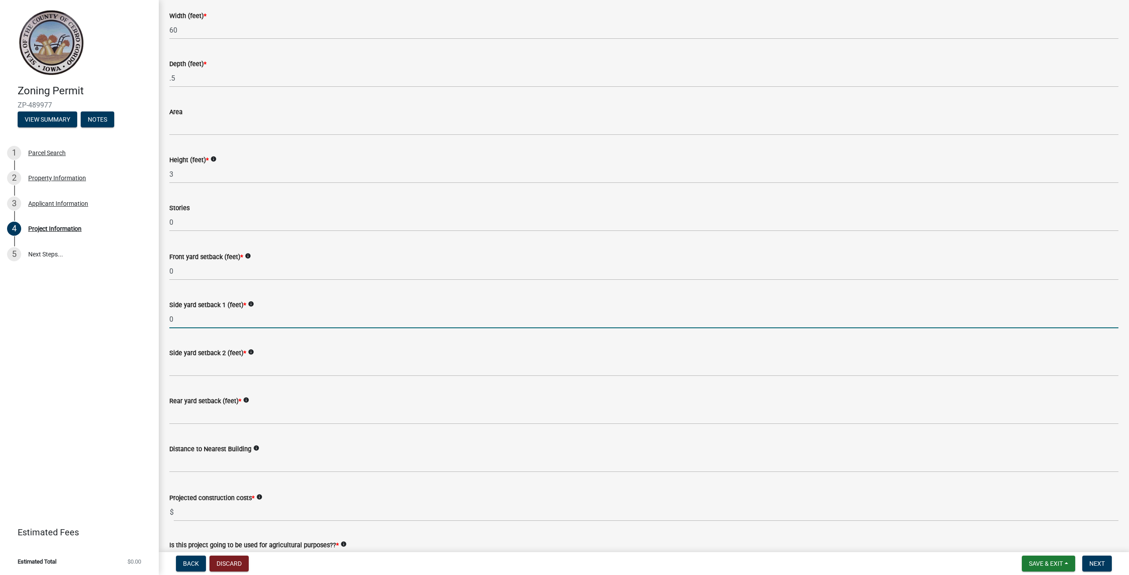
type input "0"
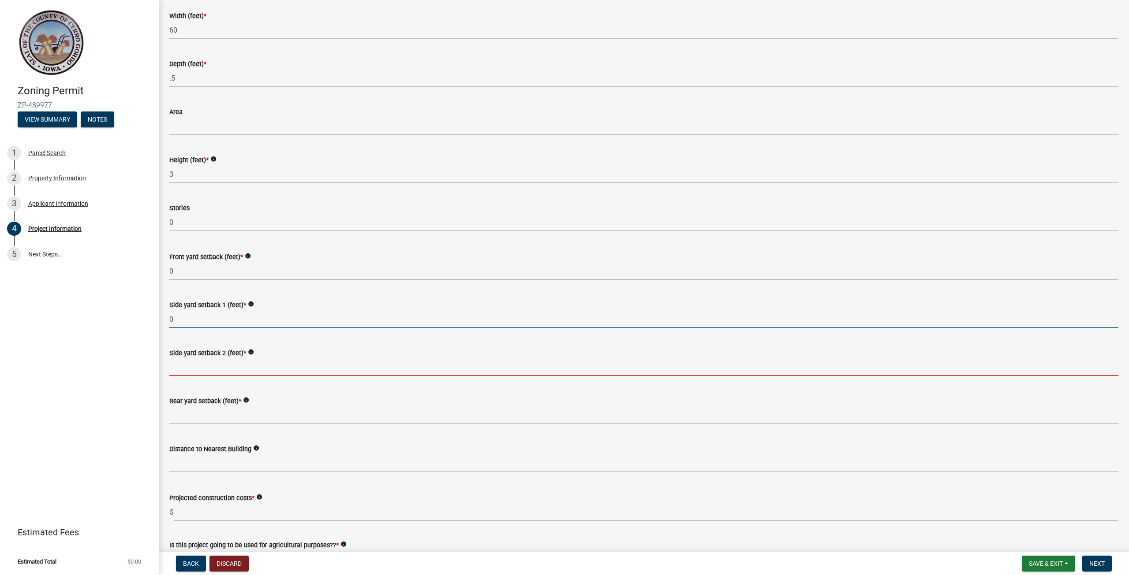
click at [193, 362] on input "Side yard setback 2 (feet) *" at bounding box center [643, 367] width 949 height 18
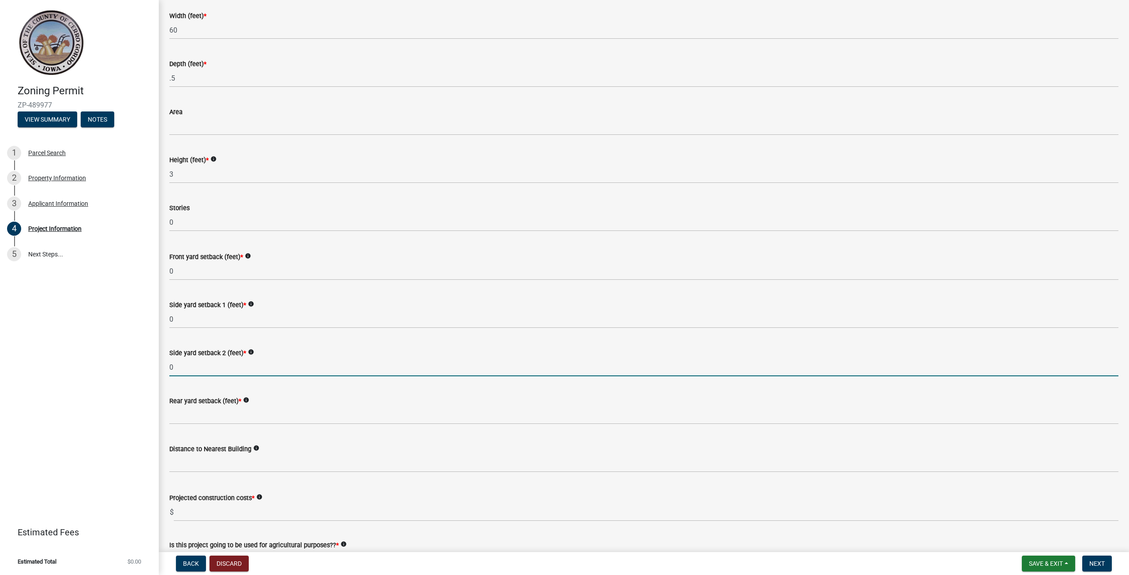
type input "0"
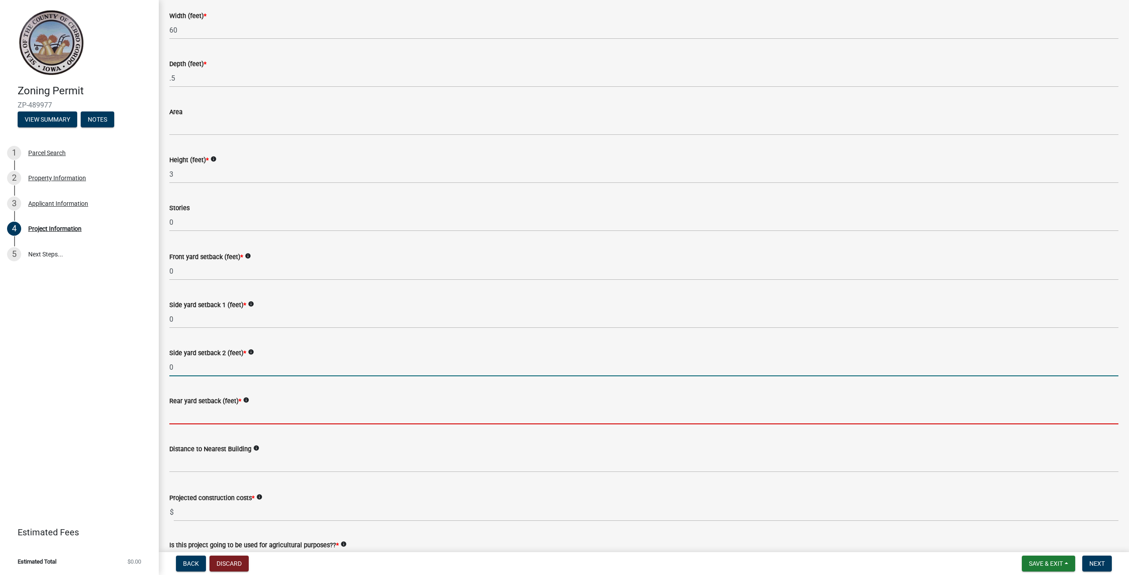
click at [198, 416] on input "Rear yard setback (feet) *" at bounding box center [643, 415] width 949 height 18
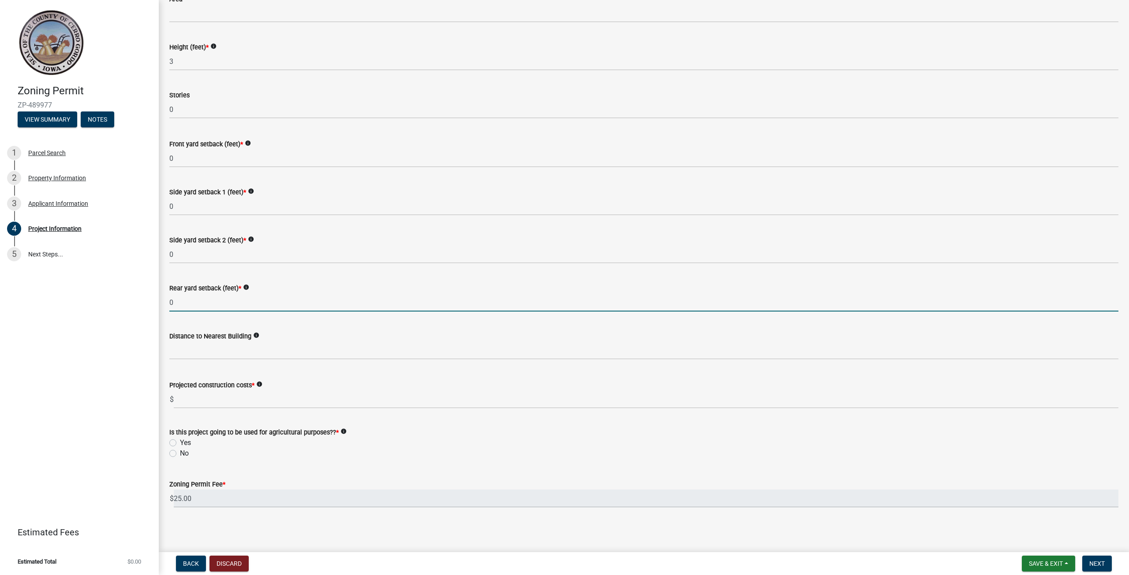
scroll to position [731, 0]
type input "0"
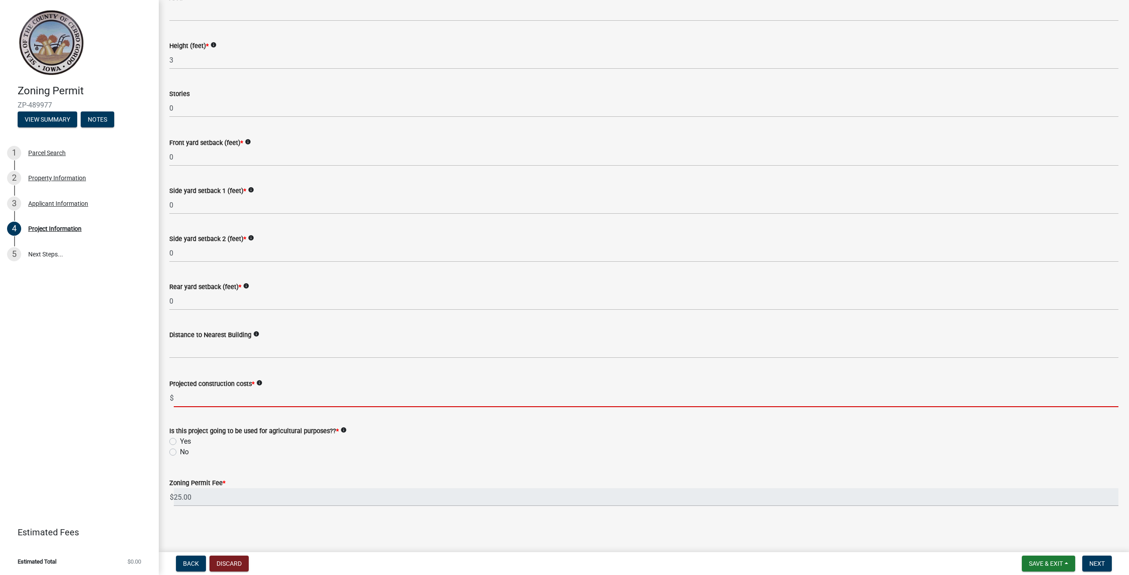
click at [196, 395] on input "text" at bounding box center [646, 398] width 944 height 18
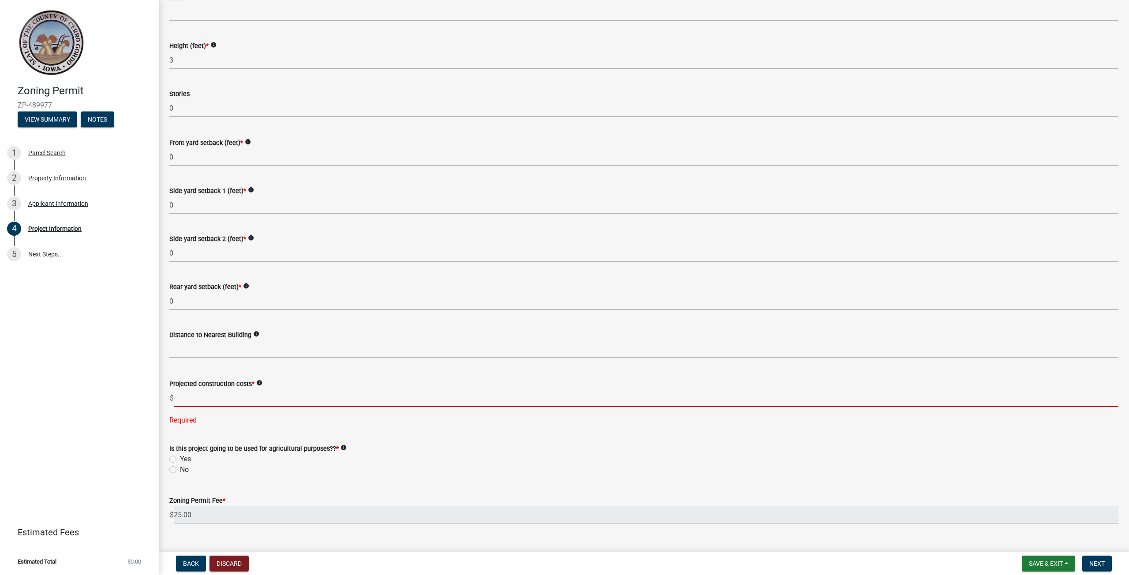
click at [204, 397] on input "text" at bounding box center [646, 398] width 944 height 18
paste input "$6,000.00"
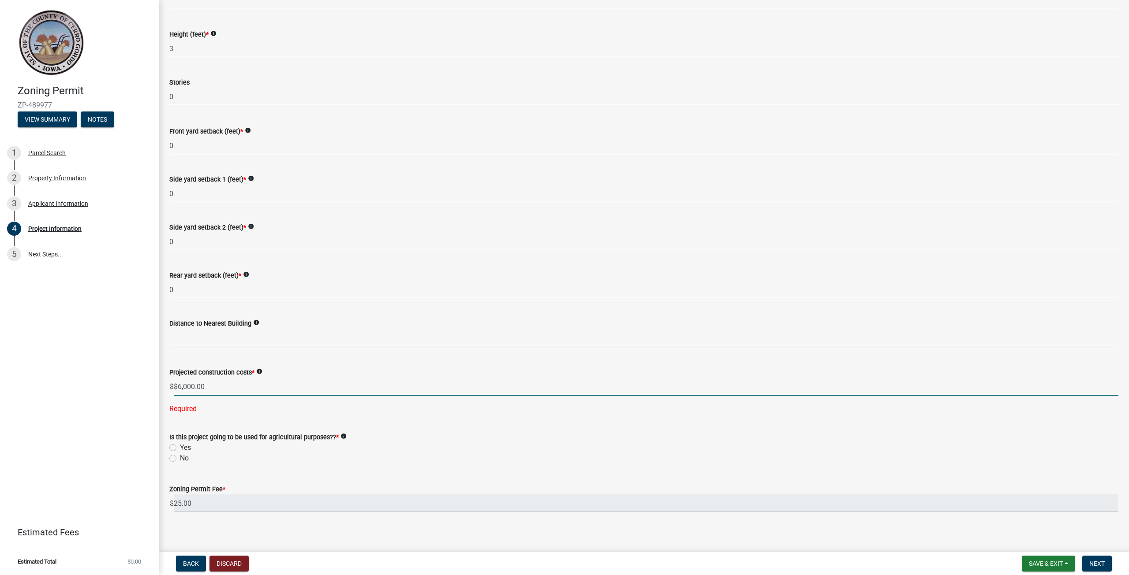
scroll to position [749, 0]
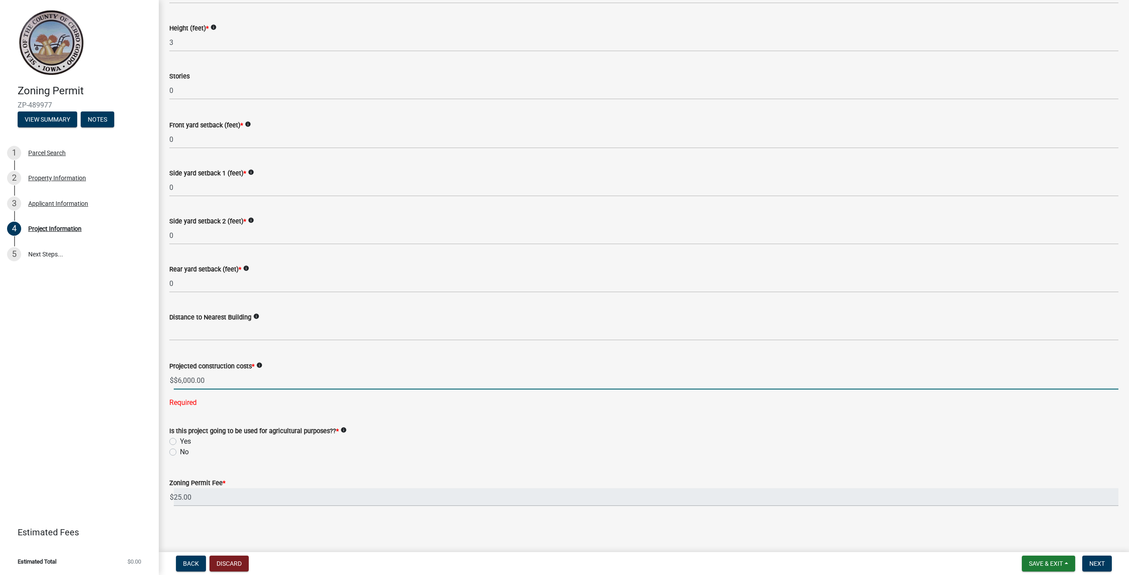
type input "6000"
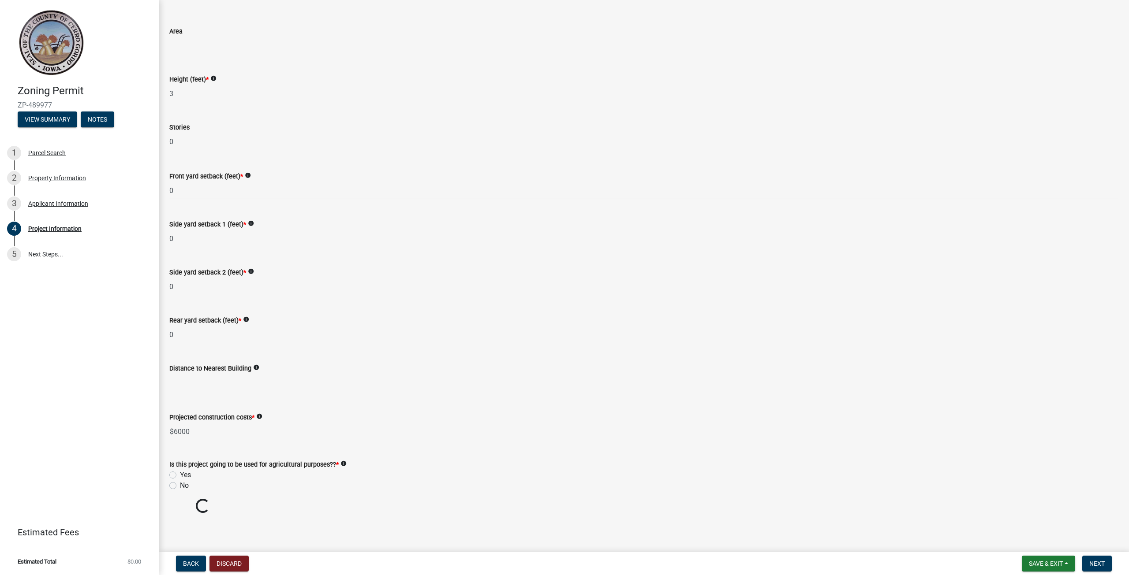
click at [171, 454] on form "Is this project going to be used for agricultural purposes?? * info Yes No" at bounding box center [643, 470] width 949 height 42
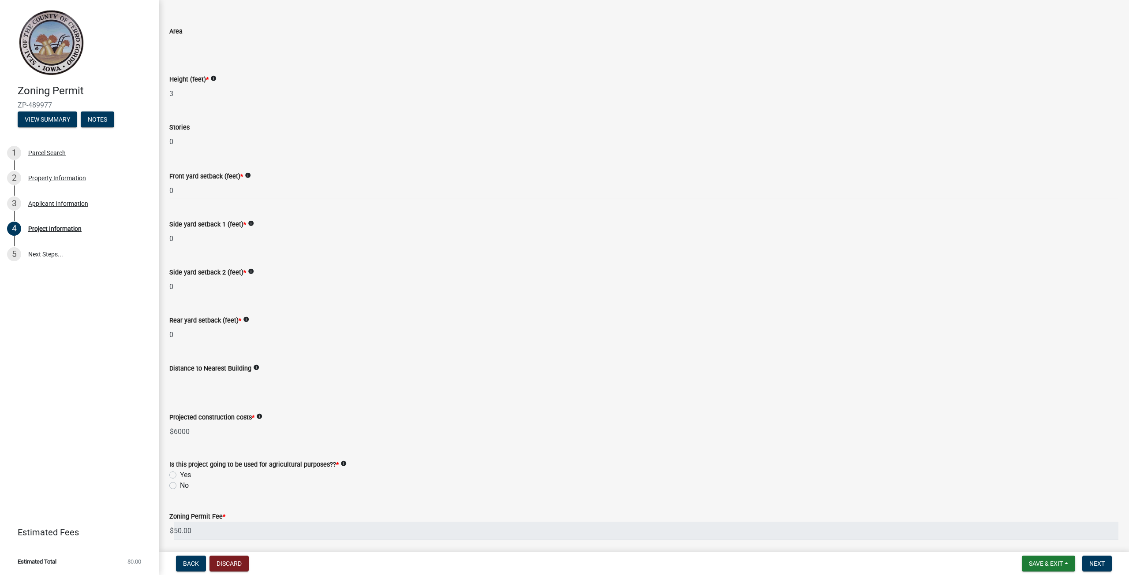
scroll to position [731, 0]
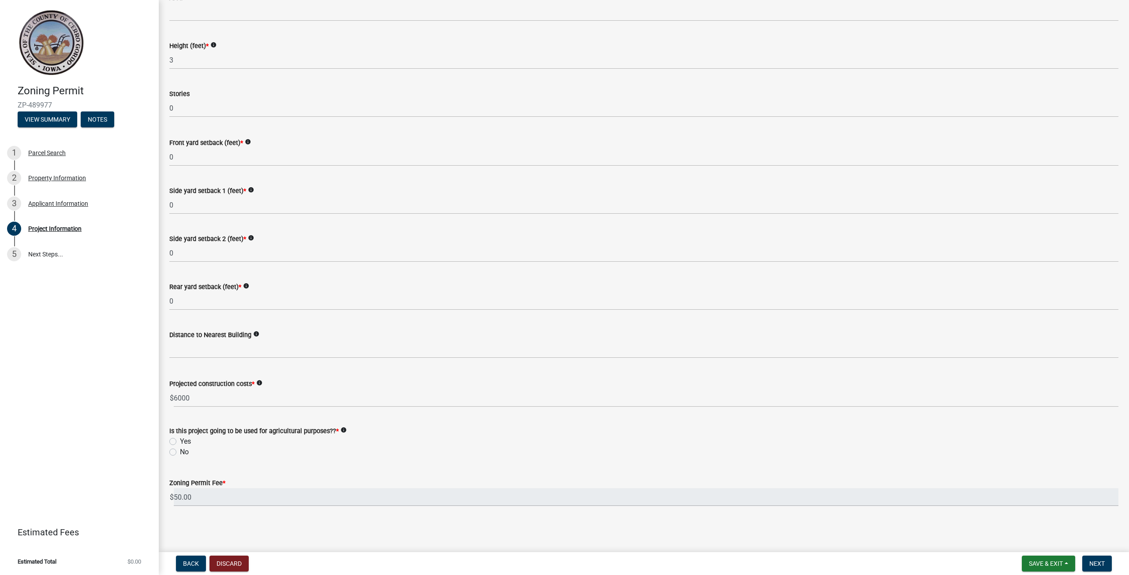
click at [172, 485] on label "Zoning Permit Fee *" at bounding box center [197, 484] width 56 height 6
click at [174, 488] on input "50.00" at bounding box center [646, 497] width 944 height 18
click at [180, 453] on label "No" at bounding box center [184, 452] width 9 height 11
click at [180, 453] on input "No" at bounding box center [183, 450] width 6 height 6
radio input "true"
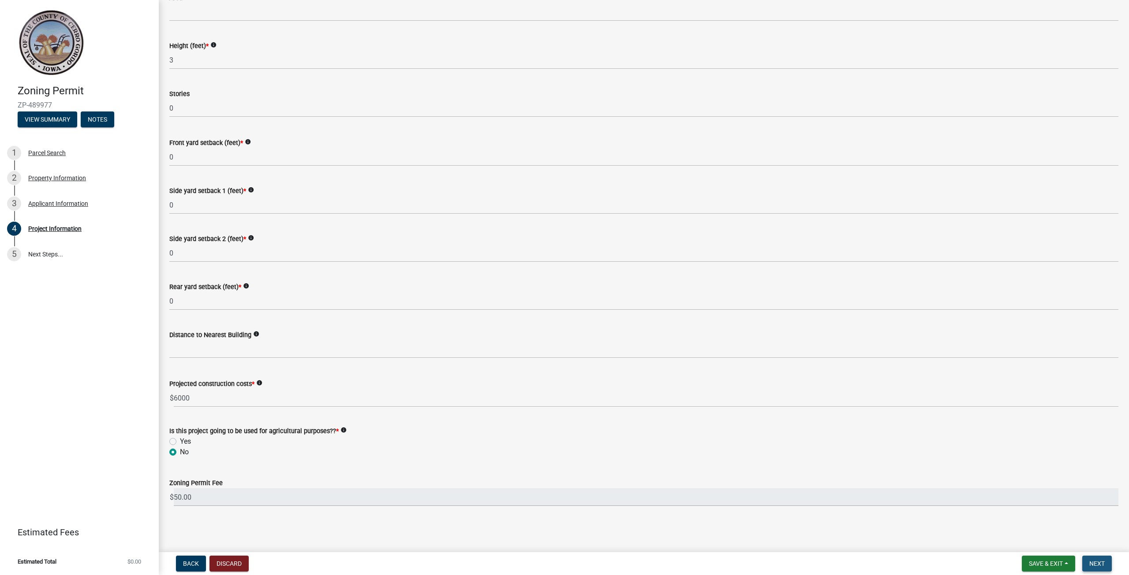
click at [1093, 566] on span "Next" at bounding box center [1096, 563] width 15 height 7
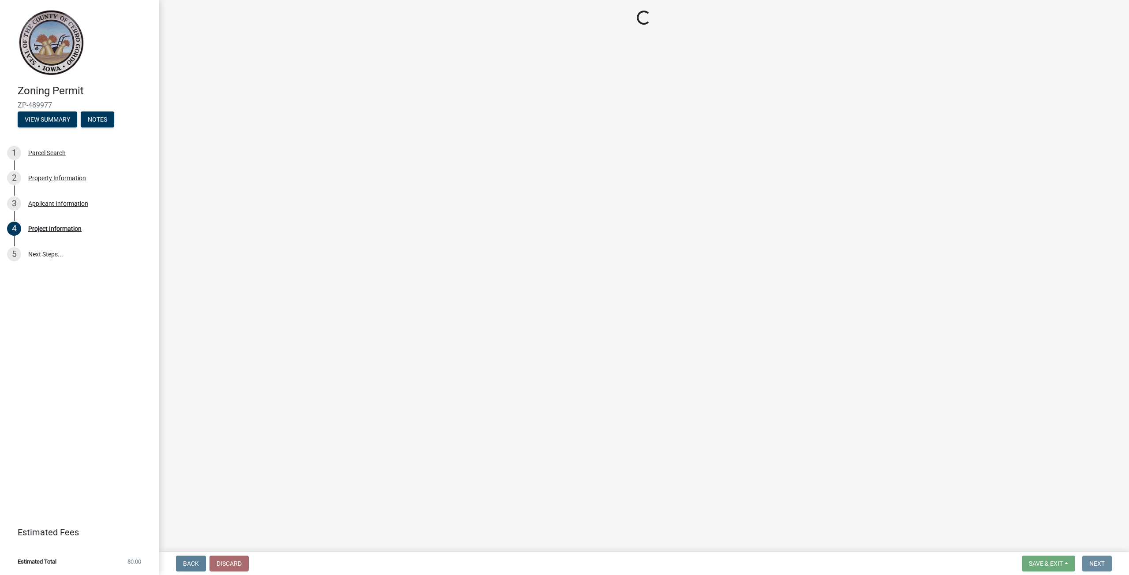
scroll to position [0, 0]
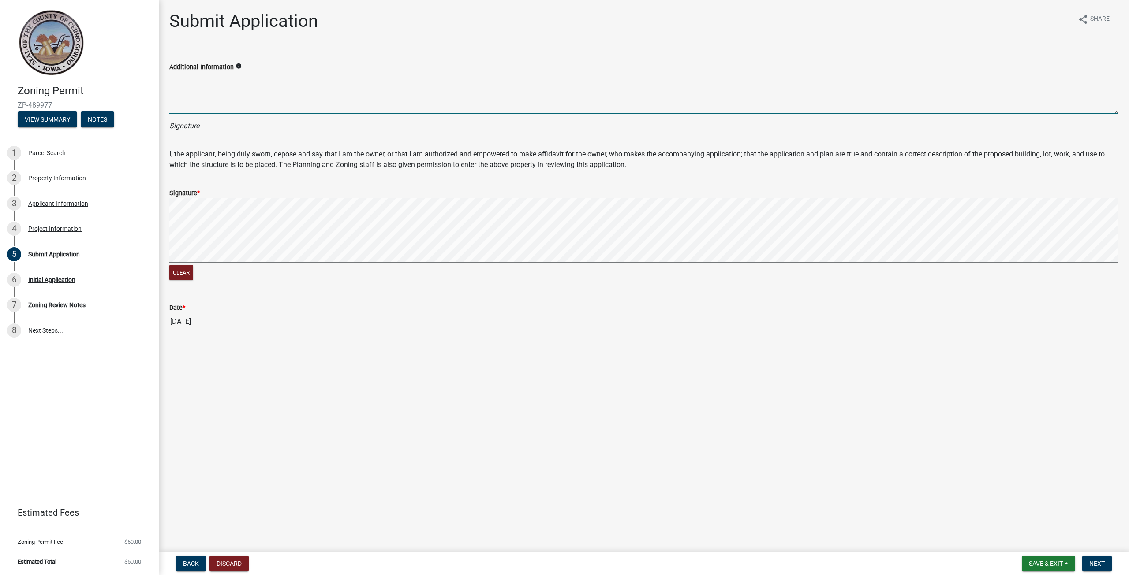
click at [188, 108] on textarea "Additional Information" at bounding box center [643, 92] width 949 height 41
type textarea "[PERSON_NAME]"
click at [1089, 565] on span "Next" at bounding box center [1096, 563] width 15 height 7
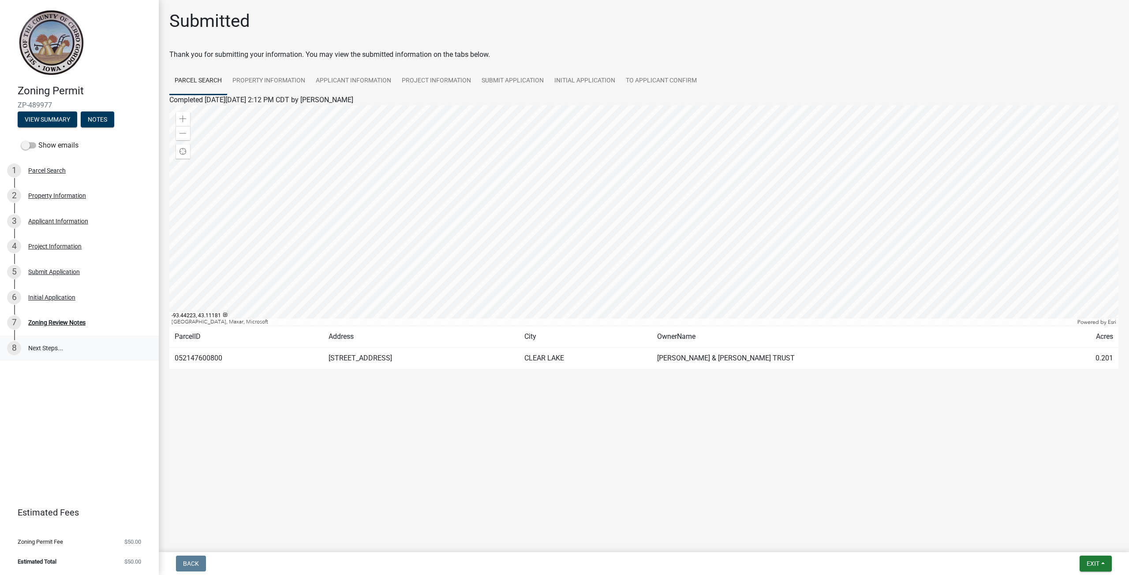
click at [34, 350] on link "8 Next Steps..." at bounding box center [79, 348] width 159 height 26
